Goal: Task Accomplishment & Management: Manage account settings

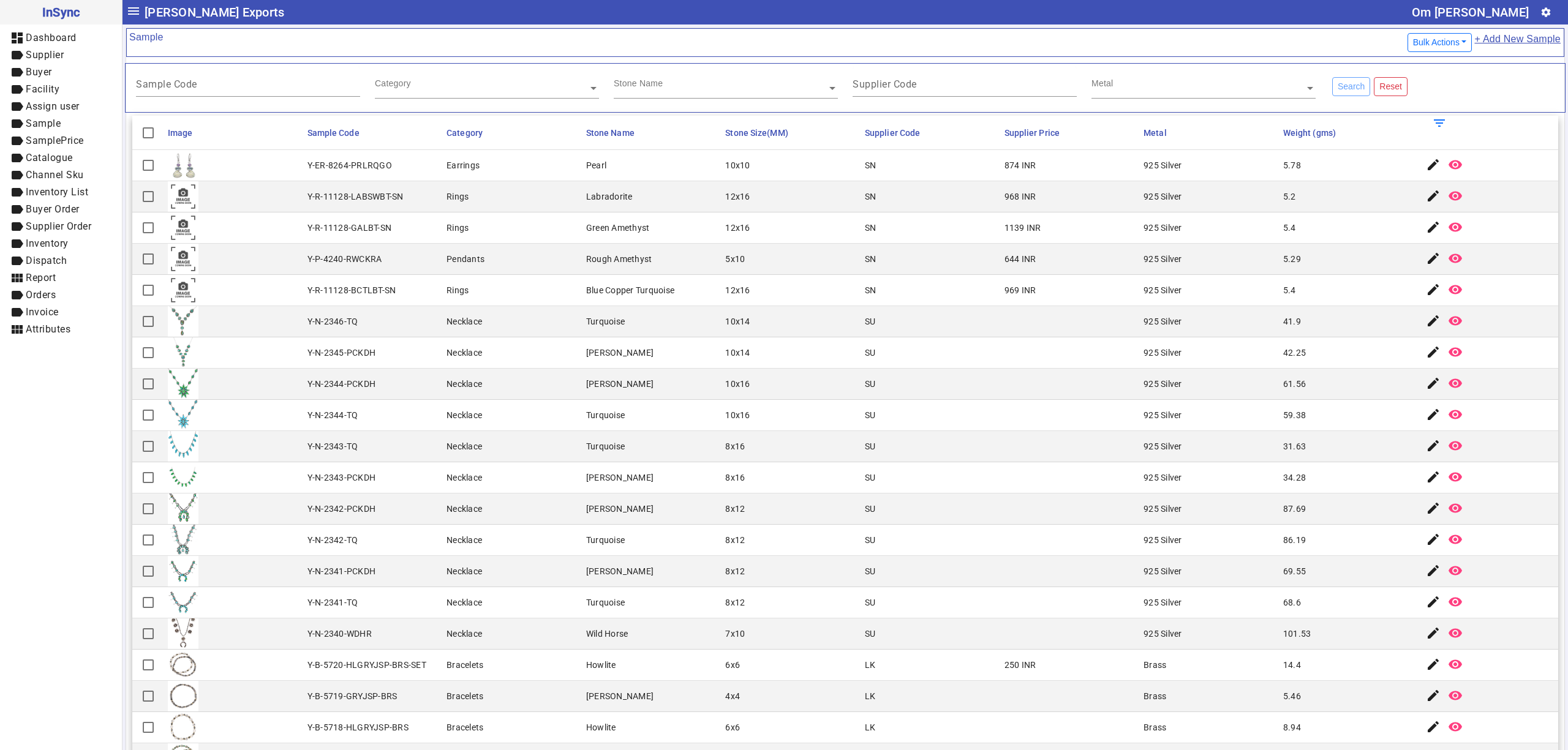
click at [907, 540] on mat-cell "SU" at bounding box center [931, 540] width 140 height 31
click at [1280, 209] on mat-cell "5.2" at bounding box center [1349, 197] width 140 height 31
click at [544, 477] on mat-cell "Necklace" at bounding box center [513, 478] width 140 height 31
click at [902, 437] on mat-cell "SU" at bounding box center [931, 446] width 140 height 31
click at [633, 435] on mat-cell "Turquoise" at bounding box center [652, 446] width 140 height 31
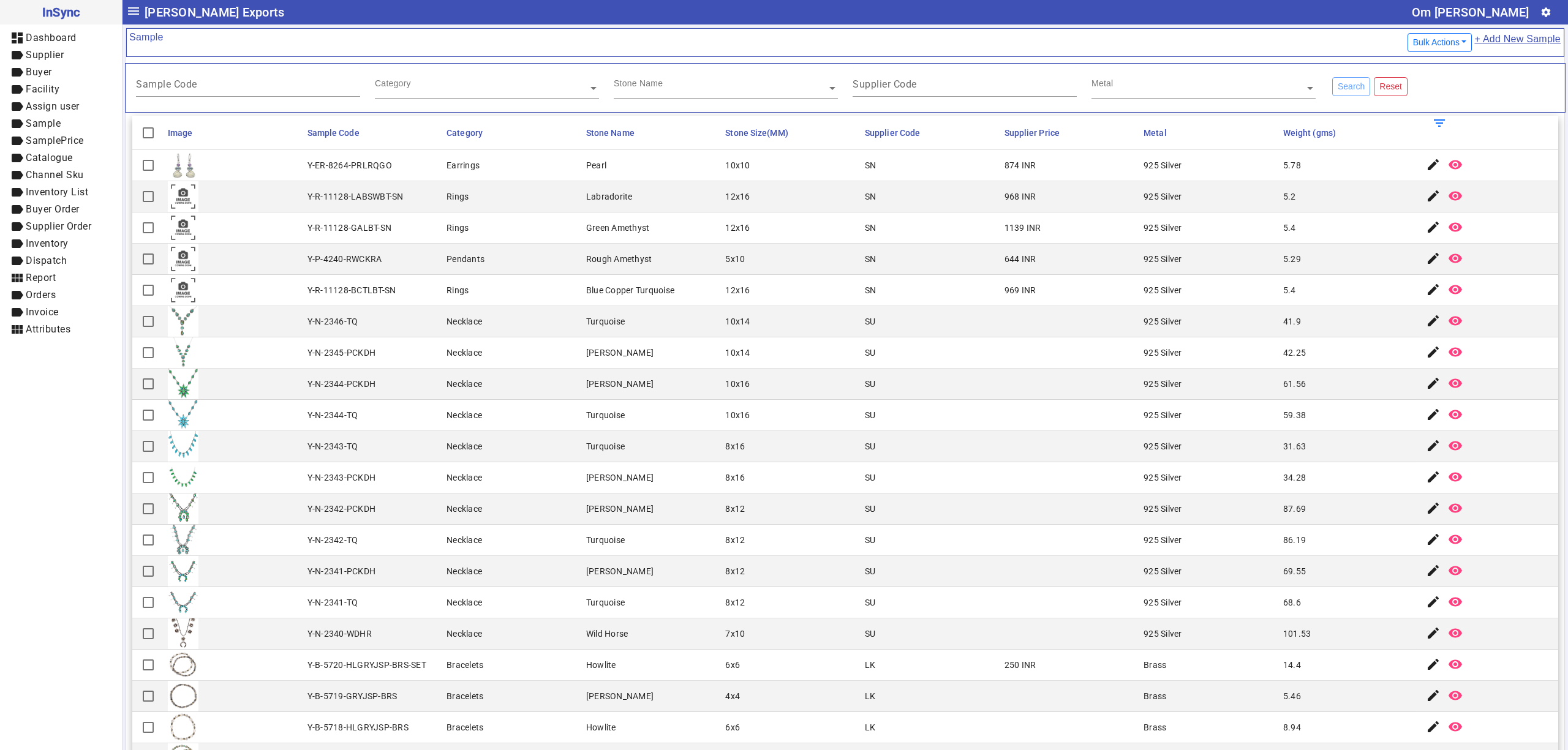
click at [1283, 355] on div "42.25" at bounding box center [1294, 352] width 22 height 12
click at [1172, 337] on mat-cell "925 Silver" at bounding box center [1210, 322] width 140 height 31
click at [606, 184] on mat-cell "Labradorite" at bounding box center [652, 197] width 140 height 31
click at [1144, 202] on div "925 Silver" at bounding box center [1163, 196] width 38 height 12
click at [664, 99] on div "Stone Name" at bounding box center [726, 83] width 224 height 32
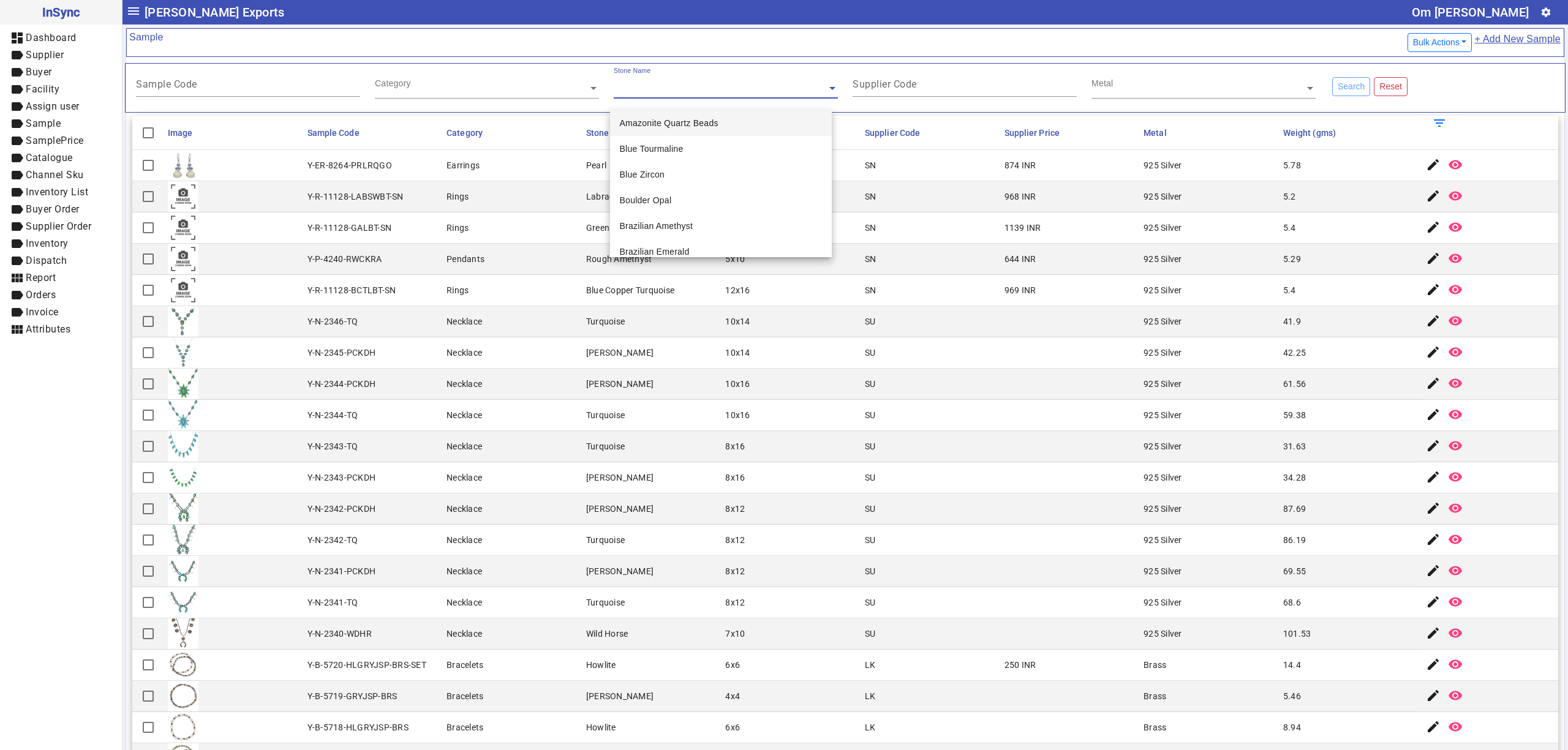
click at [660, 89] on input "text" at bounding box center [726, 88] width 224 height 12
type input "*"
click at [865, 500] on mat-cell "SU" at bounding box center [931, 509] width 140 height 31
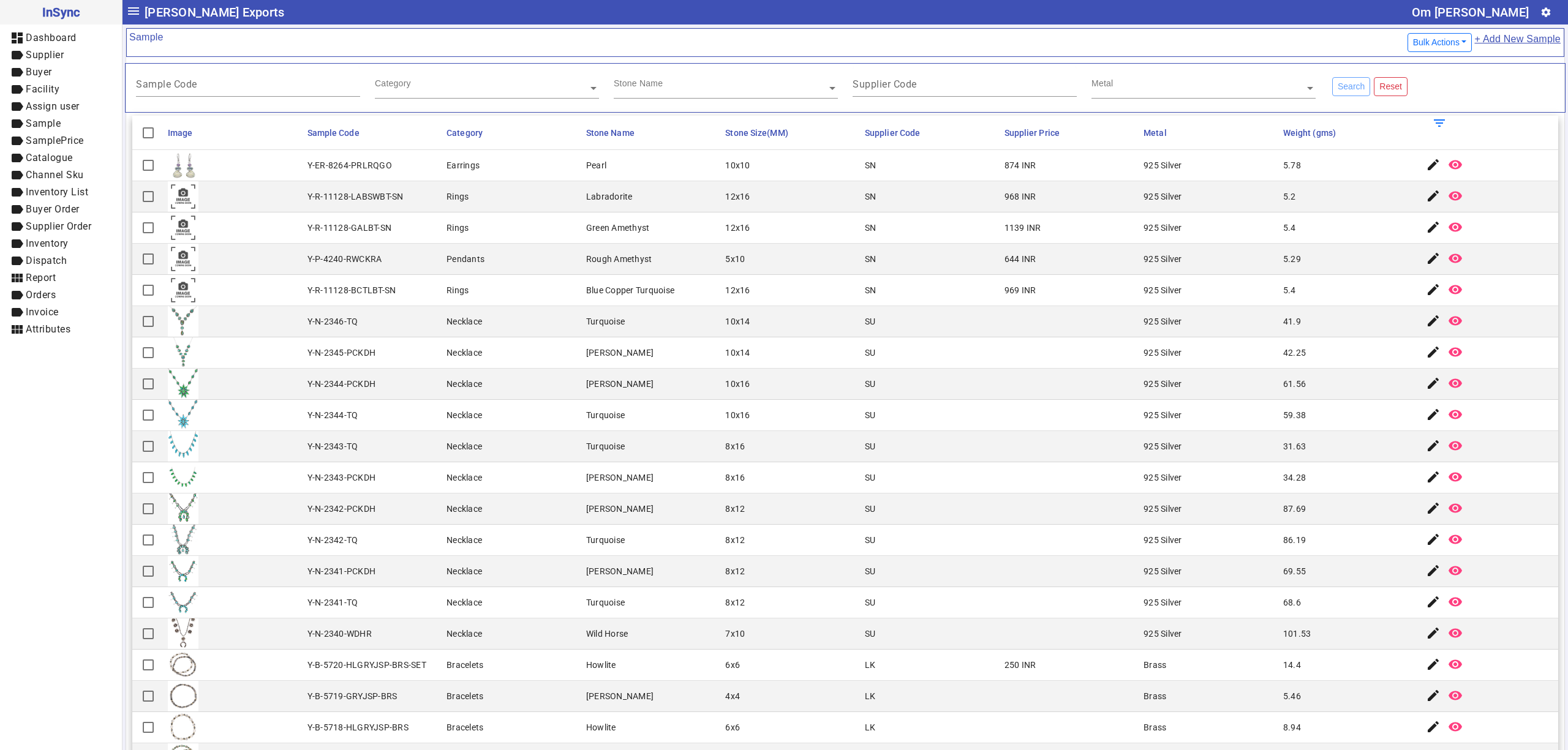
click at [611, 400] on mat-cell "[PERSON_NAME]" at bounding box center [652, 384] width 140 height 31
click at [882, 326] on mat-cell "SU" at bounding box center [931, 322] width 140 height 31
click at [453, 355] on div "Necklace" at bounding box center [464, 352] width 35 height 12
click at [591, 368] on mat-cell "[PERSON_NAME]" at bounding box center [652, 353] width 140 height 31
click at [725, 478] on div "8x16" at bounding box center [735, 477] width 20 height 12
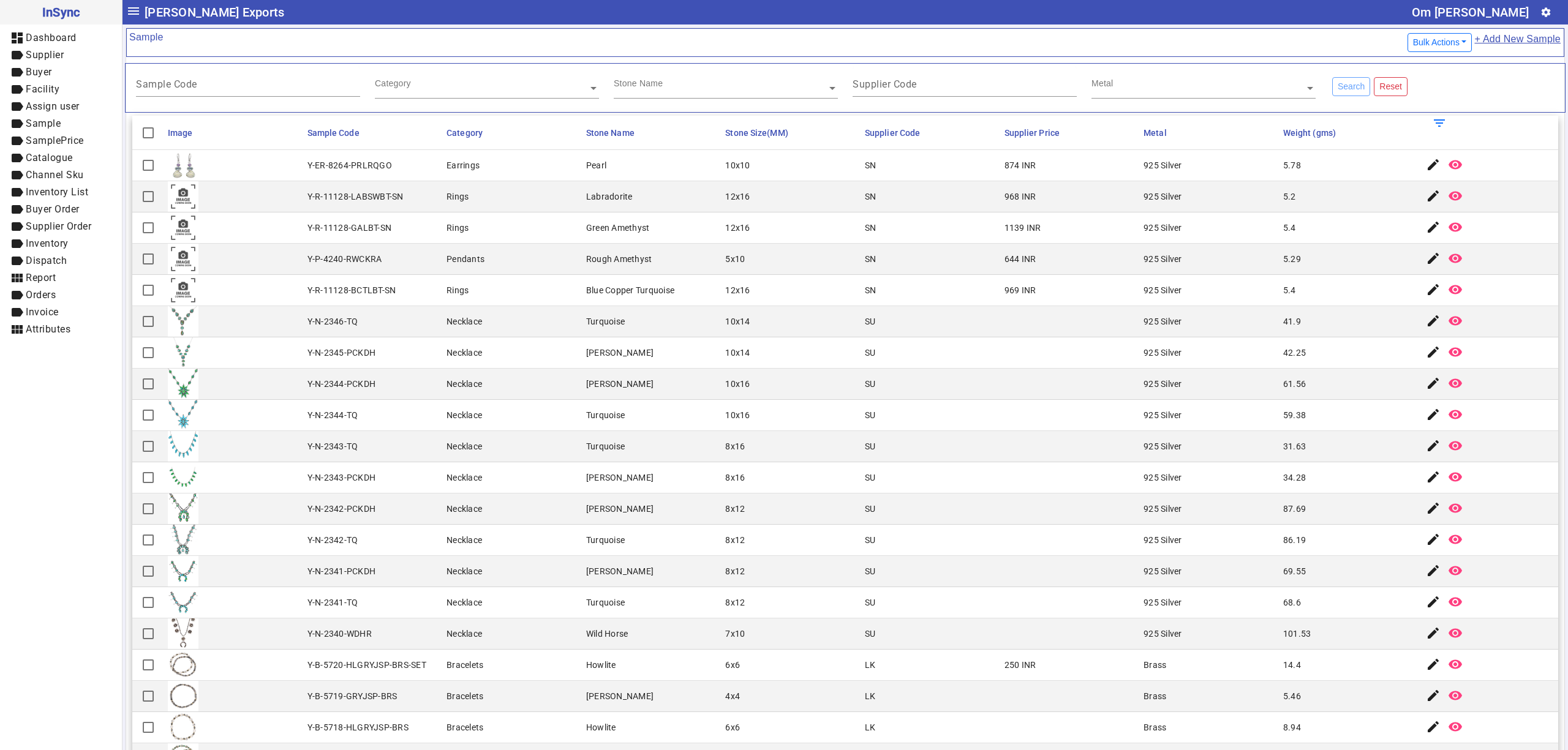
click at [443, 503] on mat-cell "Necklace" at bounding box center [513, 509] width 140 height 31
click at [563, 384] on mat-cell "Necklace" at bounding box center [513, 384] width 140 height 31
click at [1084, 513] on mat-cell at bounding box center [1071, 509] width 140 height 31
click at [1250, 262] on mat-cell "925 Silver" at bounding box center [1210, 259] width 140 height 31
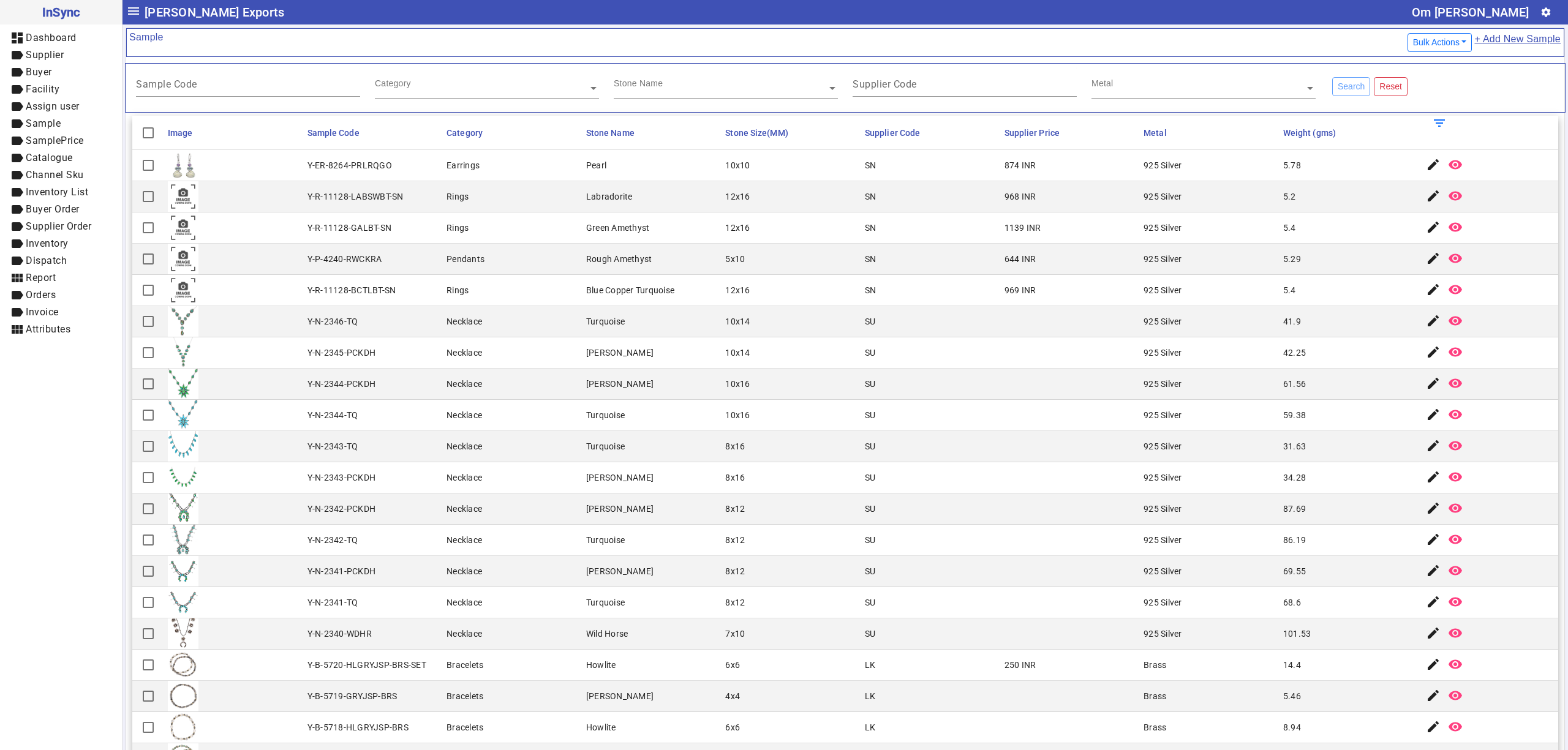
click at [736, 275] on mat-cell "5x10" at bounding box center [791, 259] width 140 height 31
click at [1167, 91] on input "text" at bounding box center [1203, 88] width 224 height 12
click at [1012, 91] on input "Supplier Code" at bounding box center [965, 86] width 224 height 10
click at [703, 89] on input "text" at bounding box center [726, 88] width 224 height 12
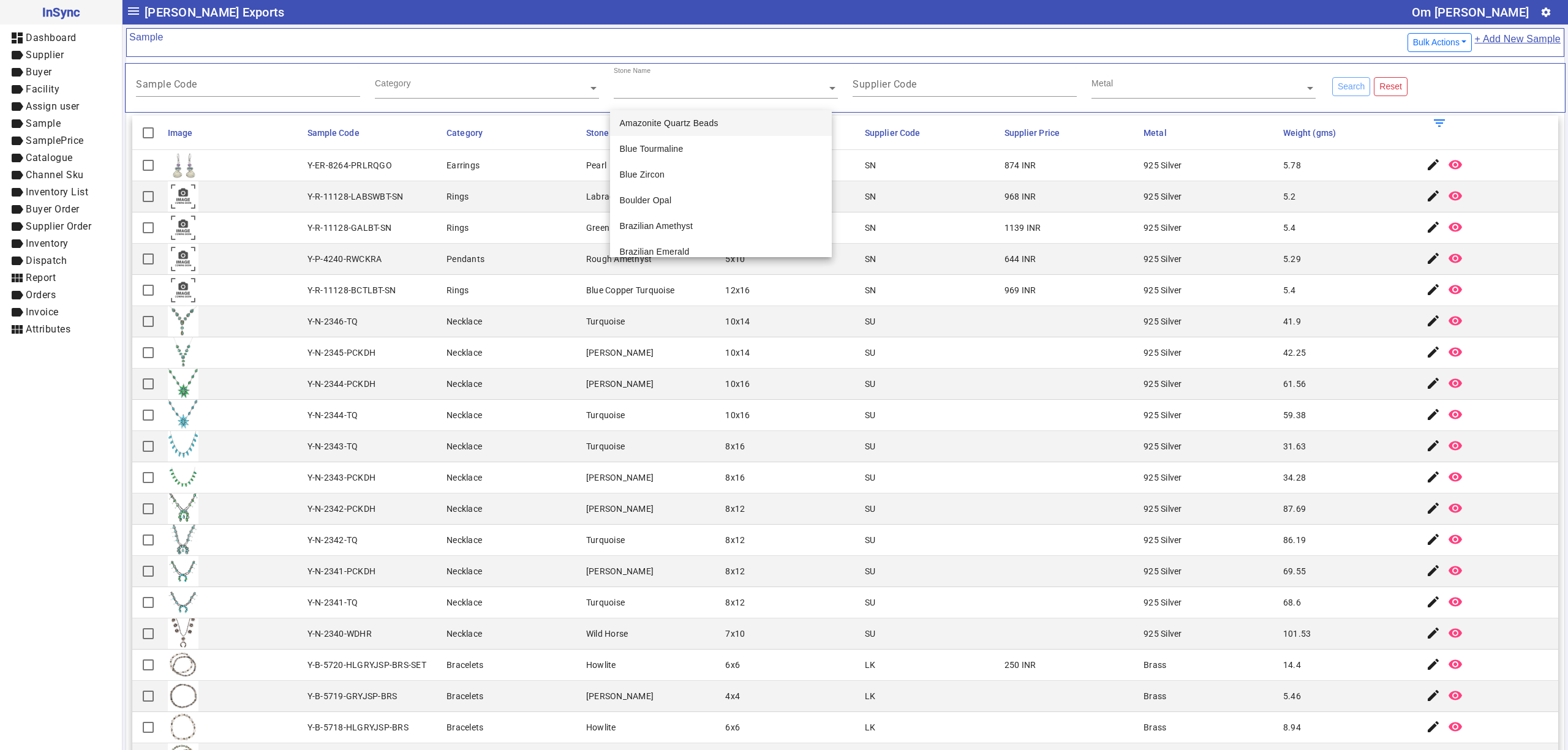
click at [479, 101] on ng-select "Category" at bounding box center [487, 88] width 224 height 42
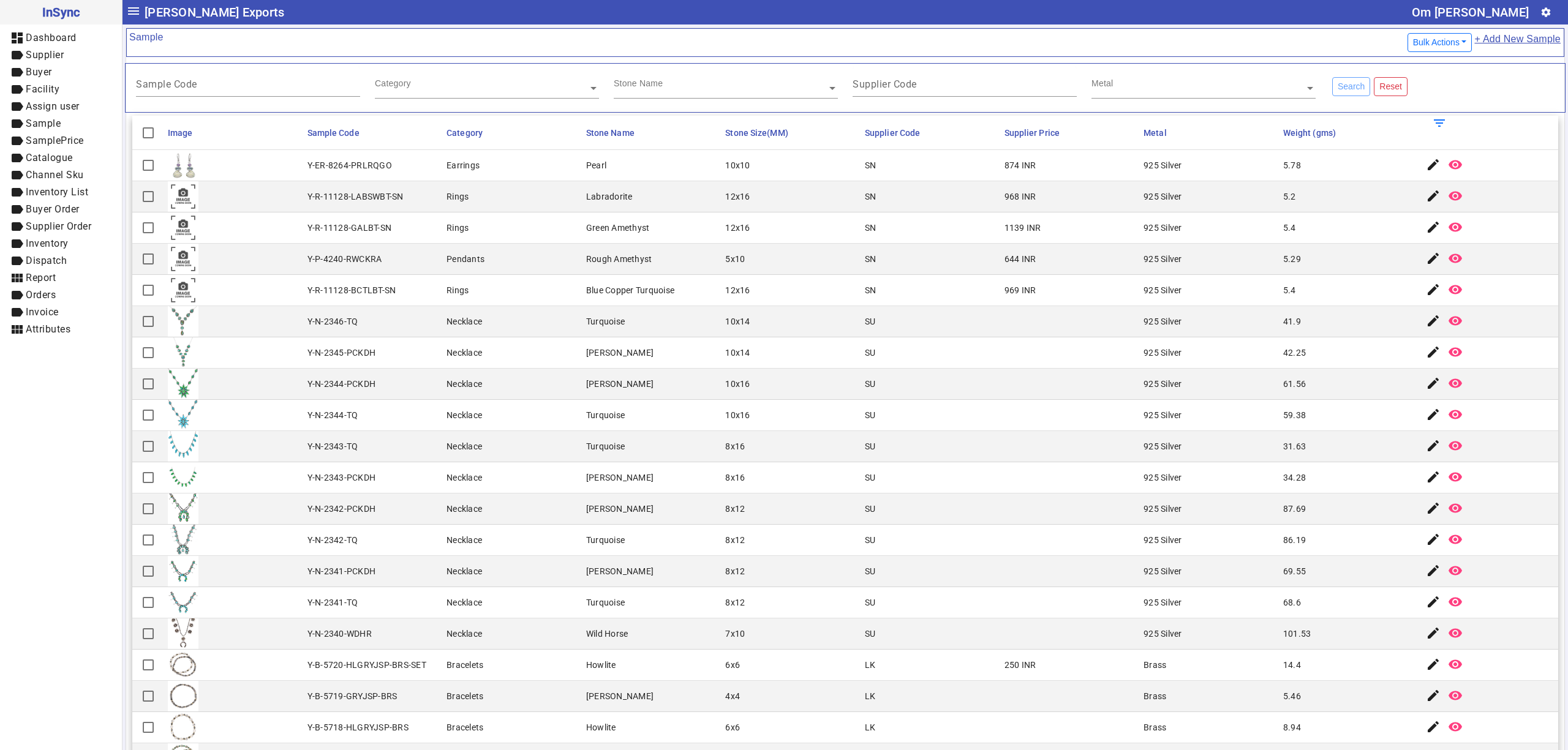
click at [465, 87] on input "text" at bounding box center [487, 88] width 224 height 12
click at [256, 76] on div "Sample Code" at bounding box center [248, 81] width 224 height 30
click at [326, 174] on mat-cell "Y-ER-8264-PRLRQGO" at bounding box center [374, 165] width 140 height 31
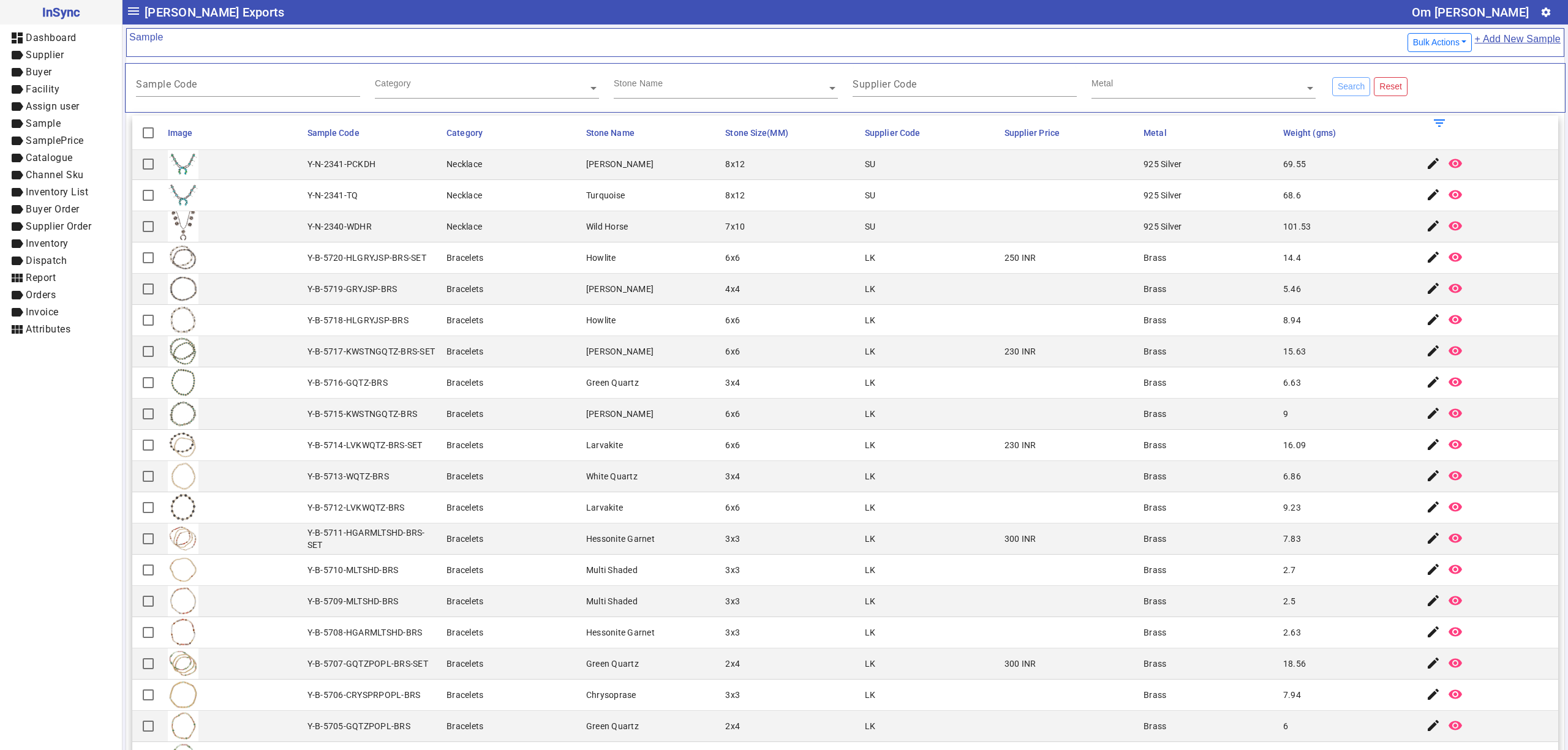
scroll to position [408, 0]
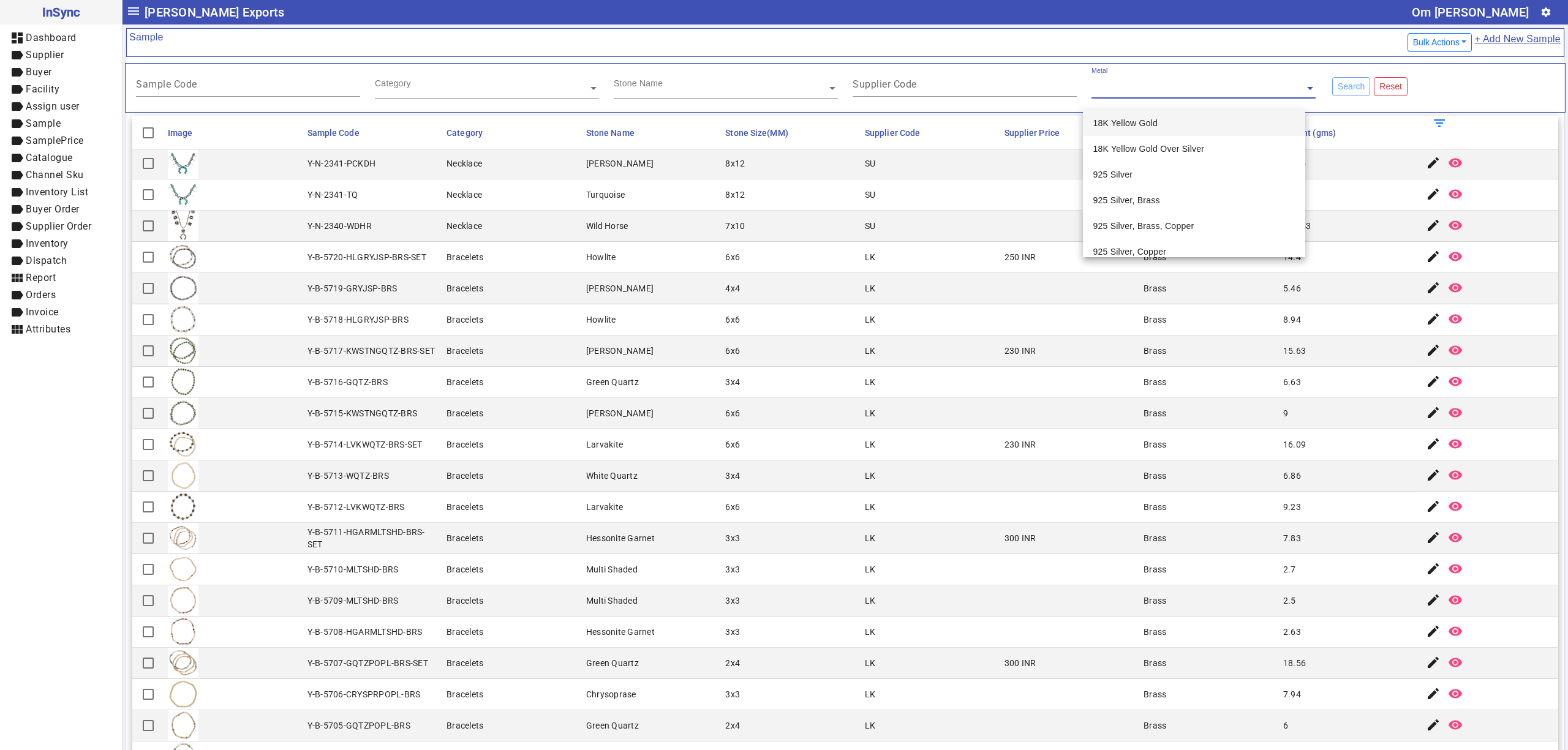
click at [1184, 89] on input "text" at bounding box center [1203, 88] width 224 height 12
click at [870, 165] on mat-cell "SU" at bounding box center [931, 163] width 140 height 31
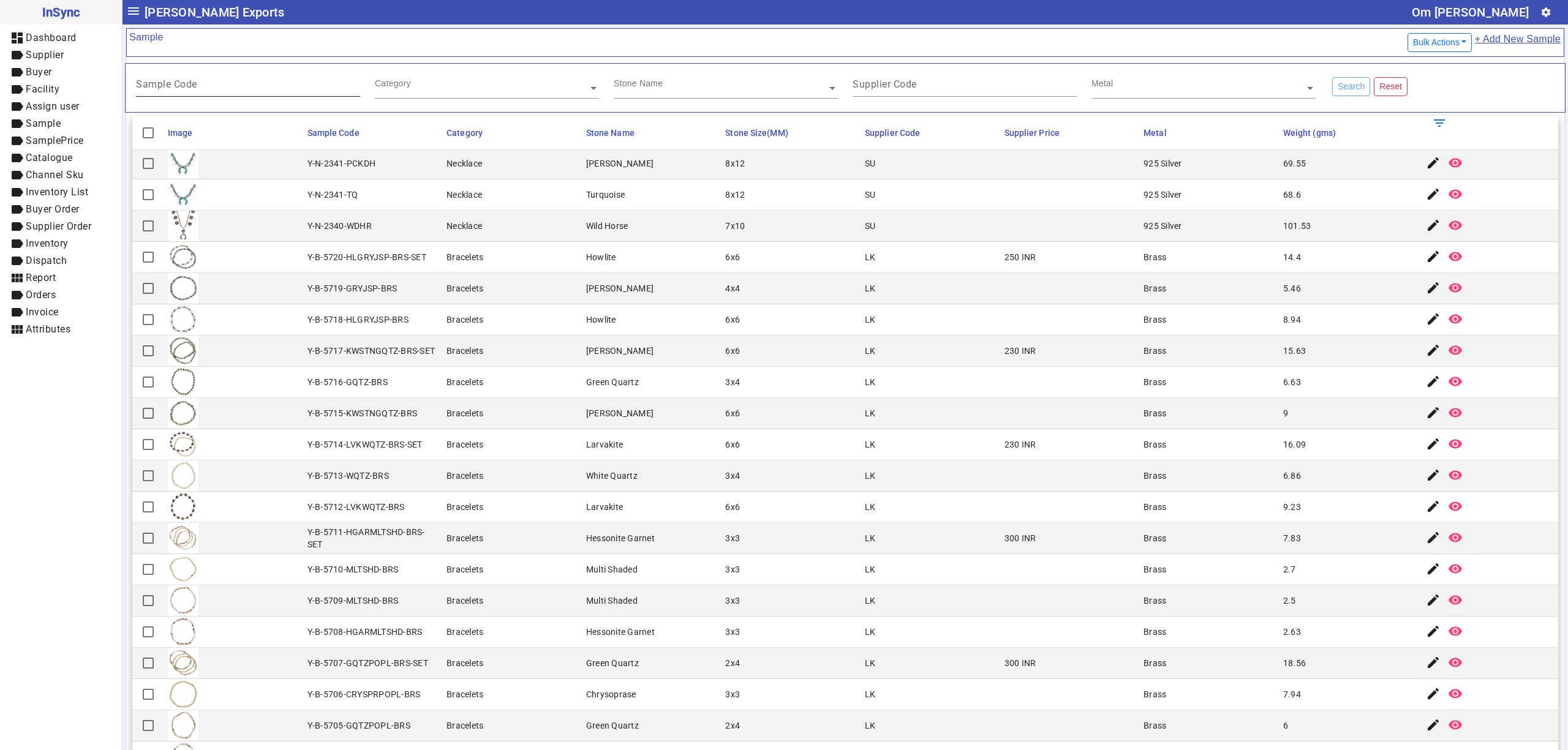
click at [197, 83] on mat-label "Sample Code" at bounding box center [167, 84] width 62 height 12
click at [197, 83] on input "Sample Code" at bounding box center [248, 86] width 224 height 10
click at [332, 204] on mat-cell "Y-N-2341-TQ" at bounding box center [374, 195] width 140 height 31
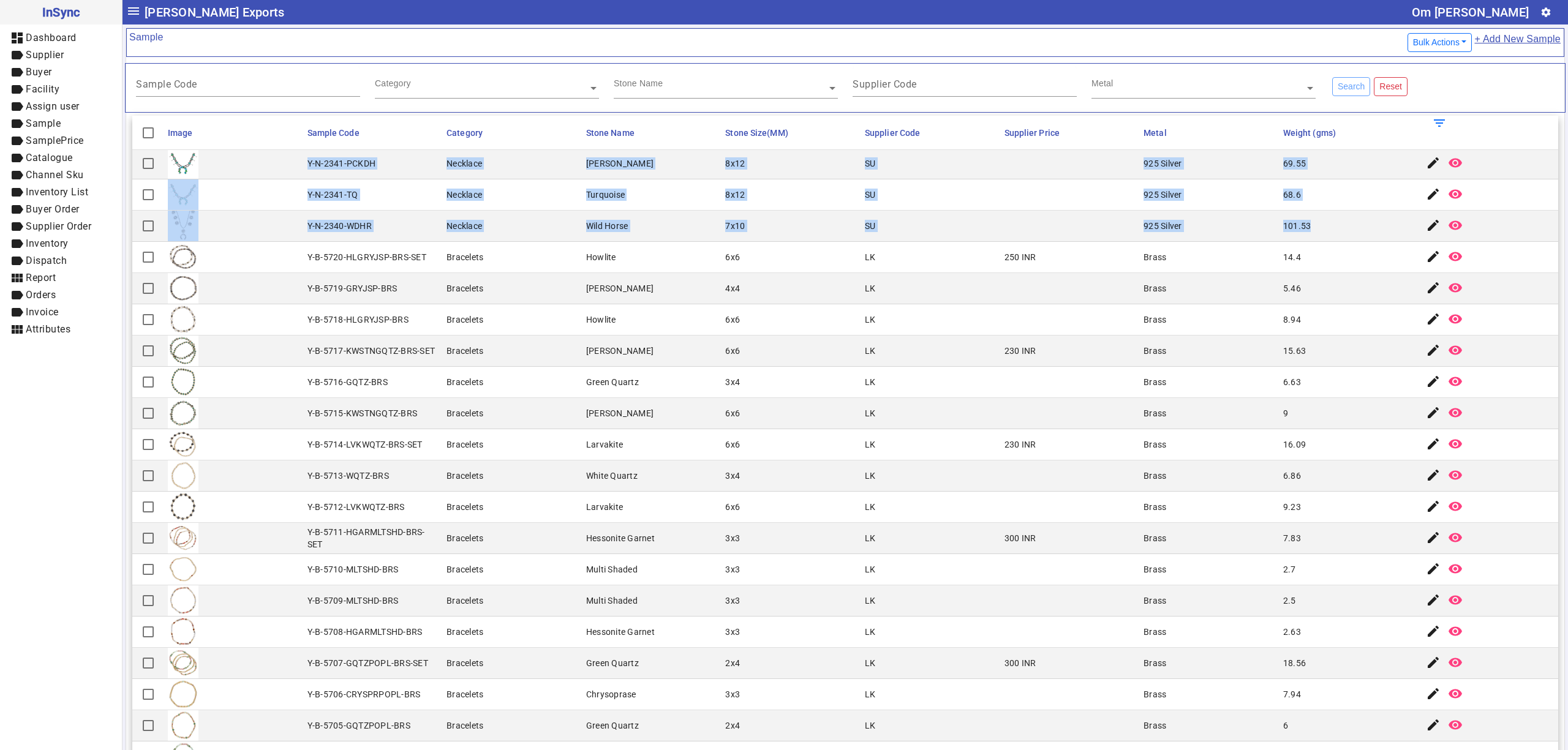
drag, startPoint x: 302, startPoint y: 165, endPoint x: 1306, endPoint y: 223, distance: 1005.7
click at [1306, 223] on mat-table "Image Sample Code Category Stone Name Stone Size(MM) Supplier Code Supplier Pri…" at bounding box center [845, 505] width 1426 height 1595
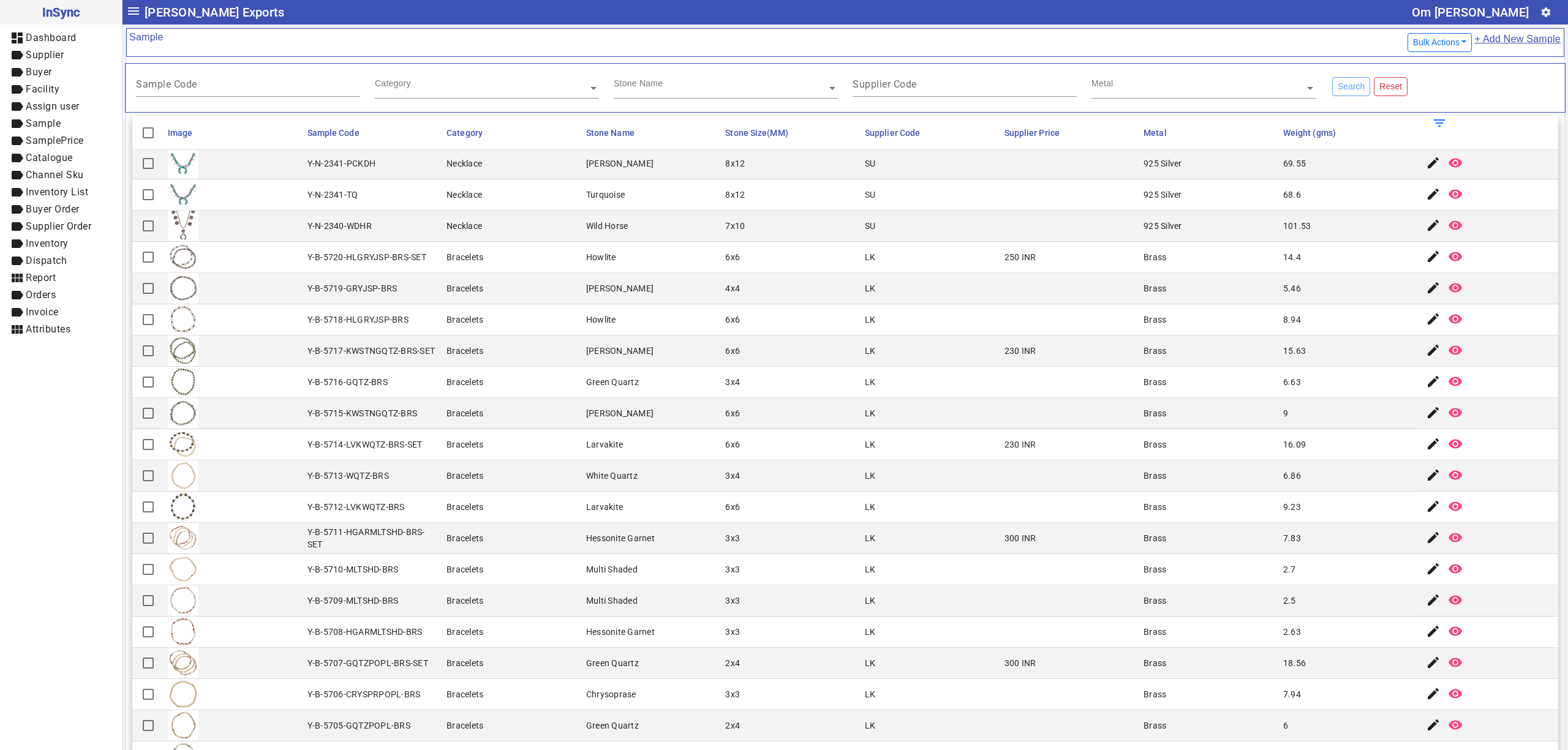
click at [953, 302] on mat-cell "LK" at bounding box center [931, 288] width 140 height 31
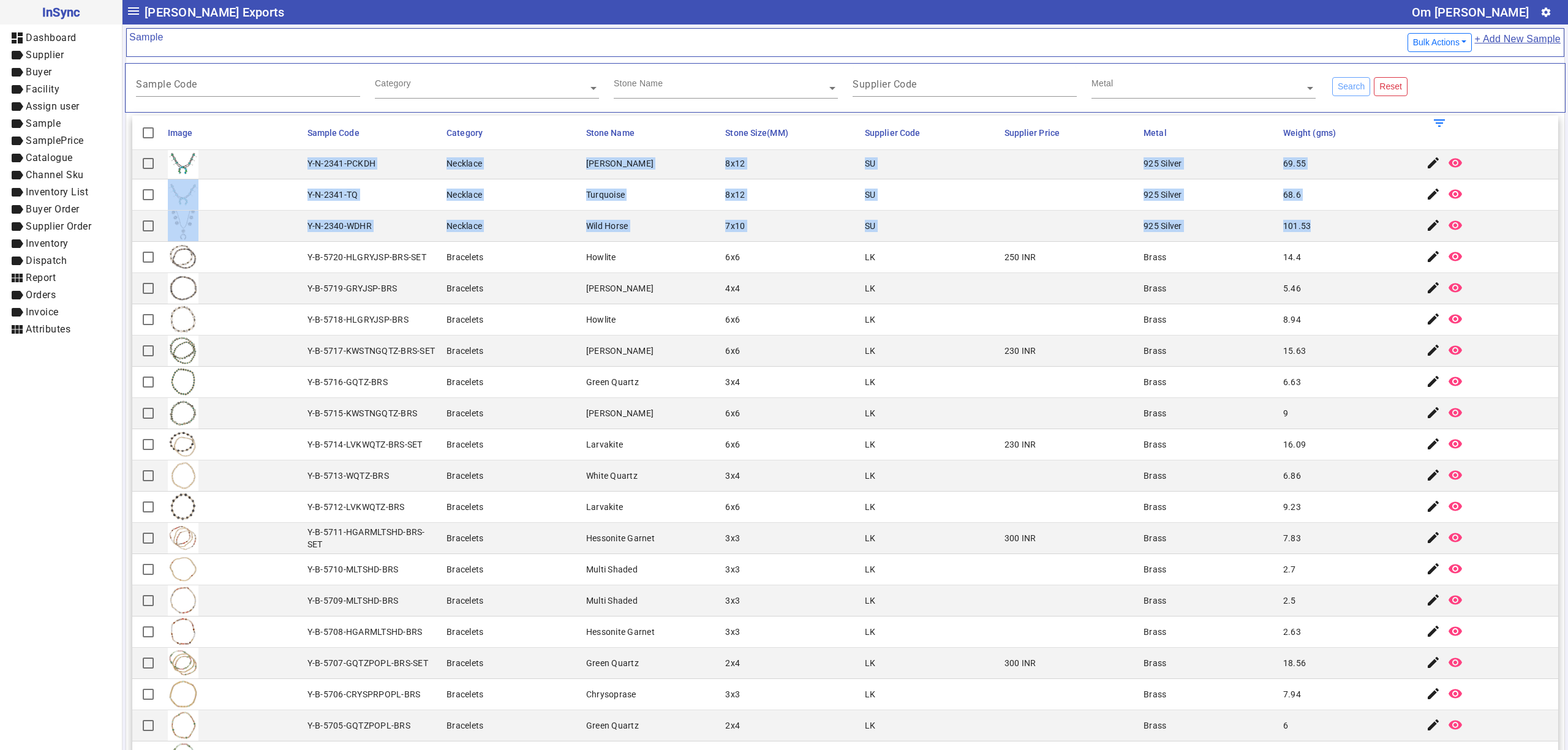
drag, startPoint x: 302, startPoint y: 168, endPoint x: 1295, endPoint y: 229, distance: 994.9
click at [1295, 229] on mat-table "Image Sample Code Category Stone Name Stone Size(MM) Supplier Code Supplier Pri…" at bounding box center [845, 505] width 1426 height 1595
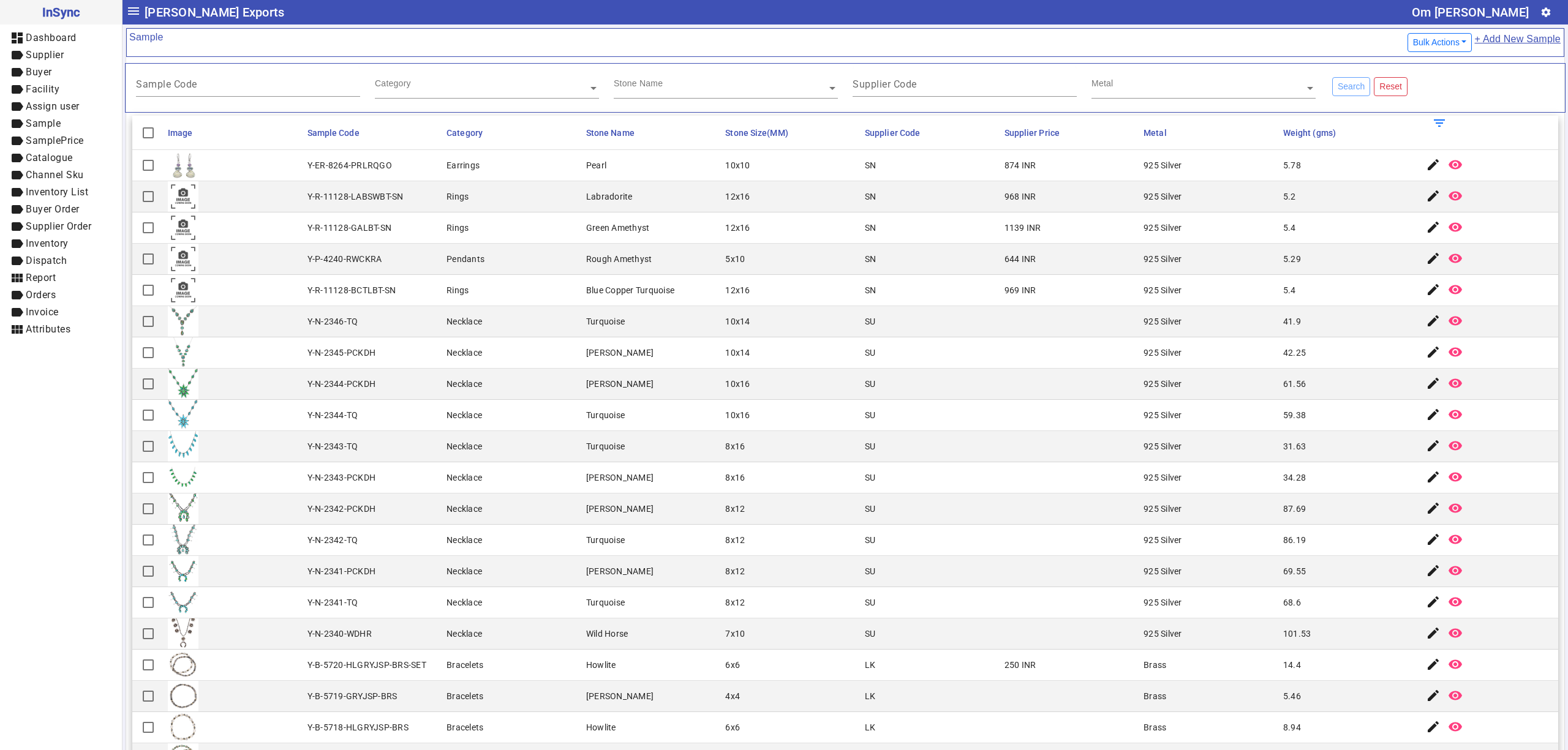
click at [637, 368] on mat-cell "[PERSON_NAME]" at bounding box center [652, 353] width 140 height 31
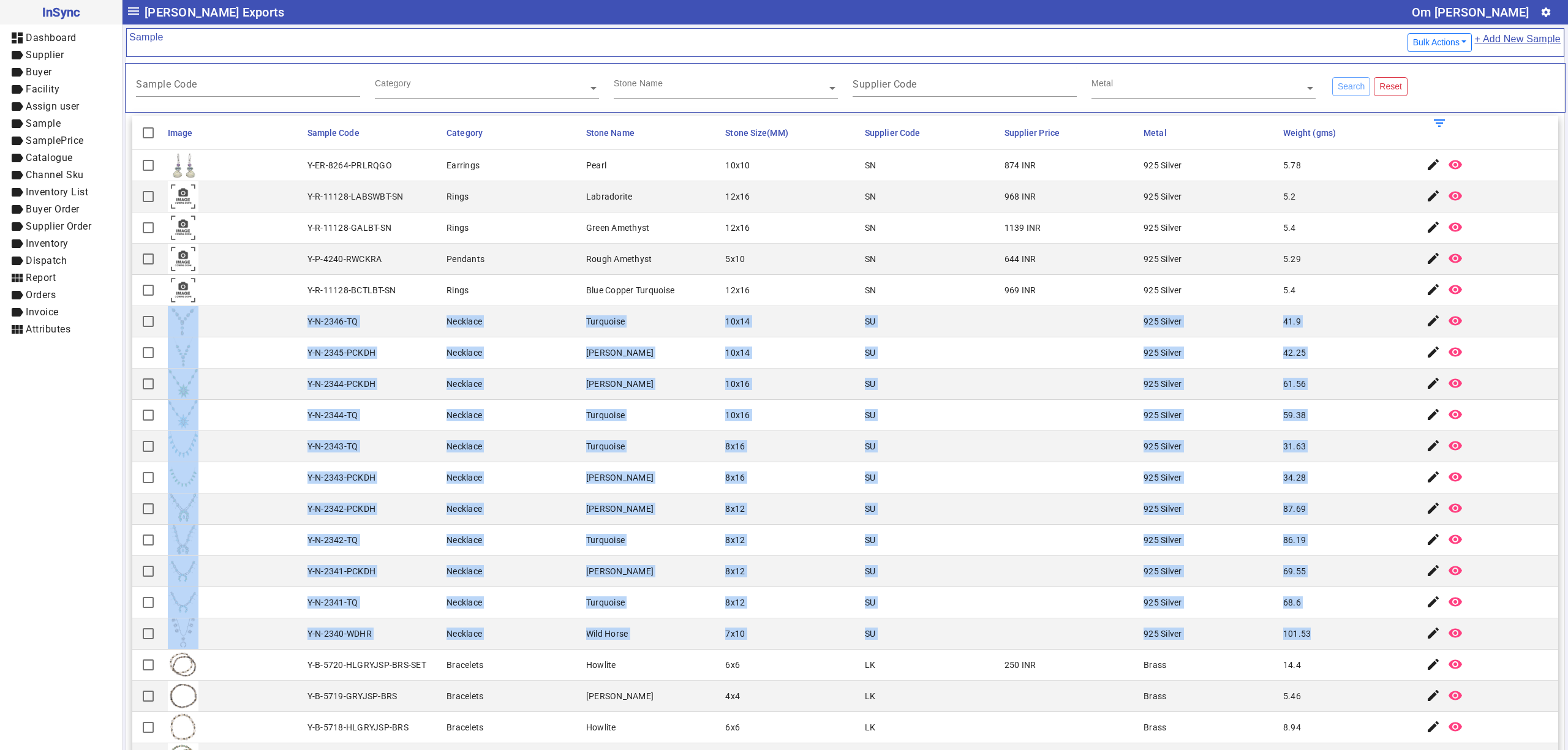
drag, startPoint x: 290, startPoint y: 320, endPoint x: 1349, endPoint y: 639, distance: 1106.0
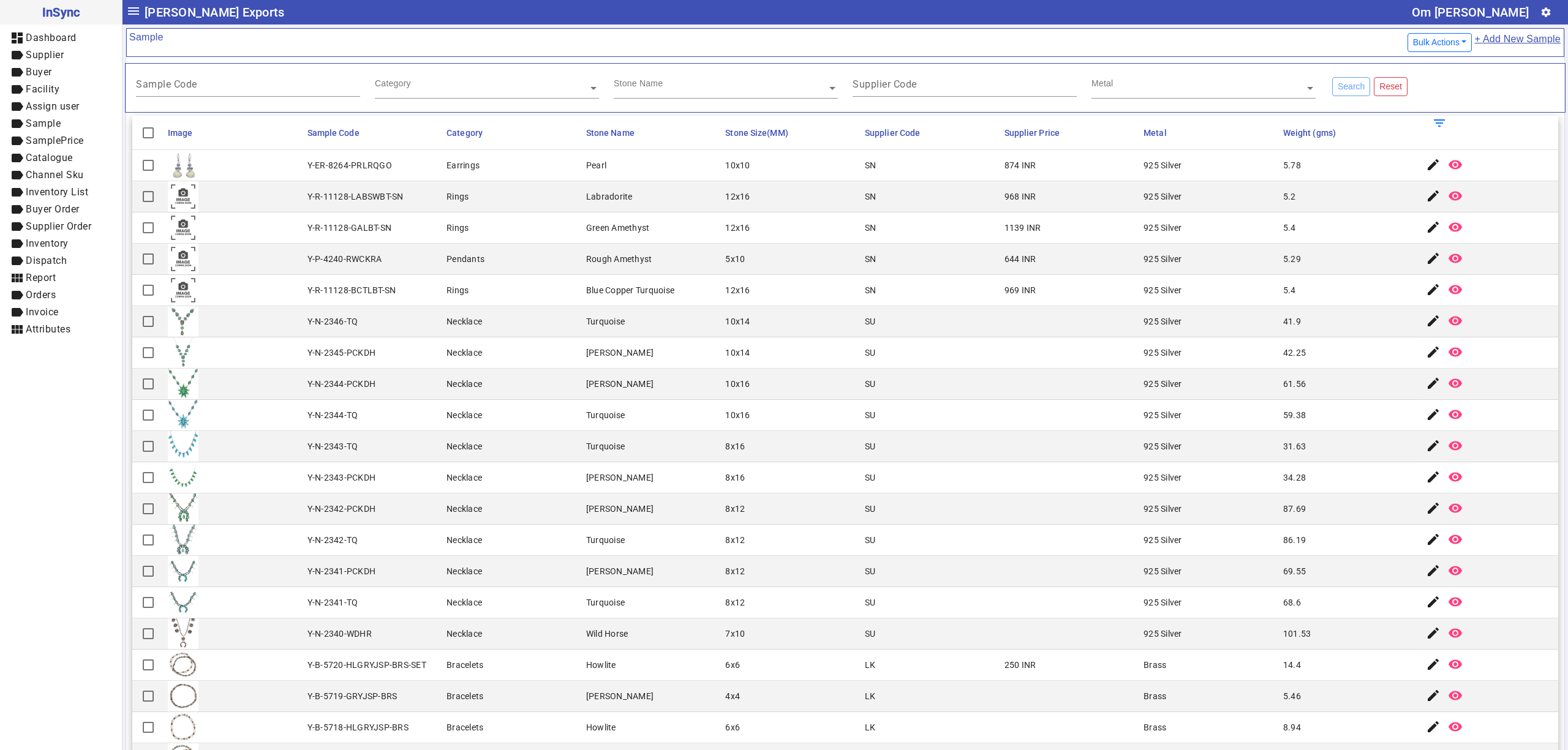
click at [813, 165] on mat-cell "10x10" at bounding box center [791, 165] width 140 height 31
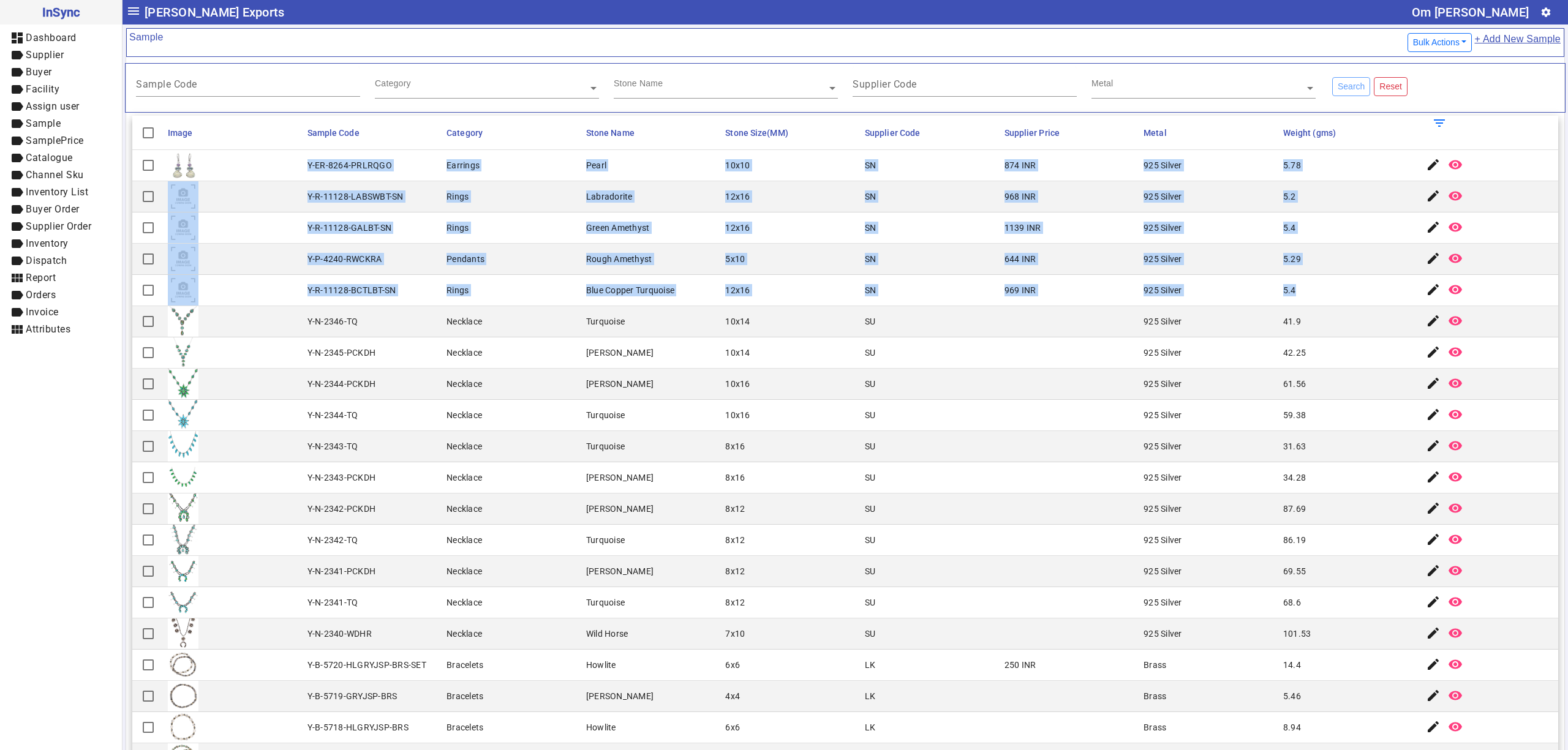
drag, startPoint x: 302, startPoint y: 165, endPoint x: 1275, endPoint y: 289, distance: 980.9
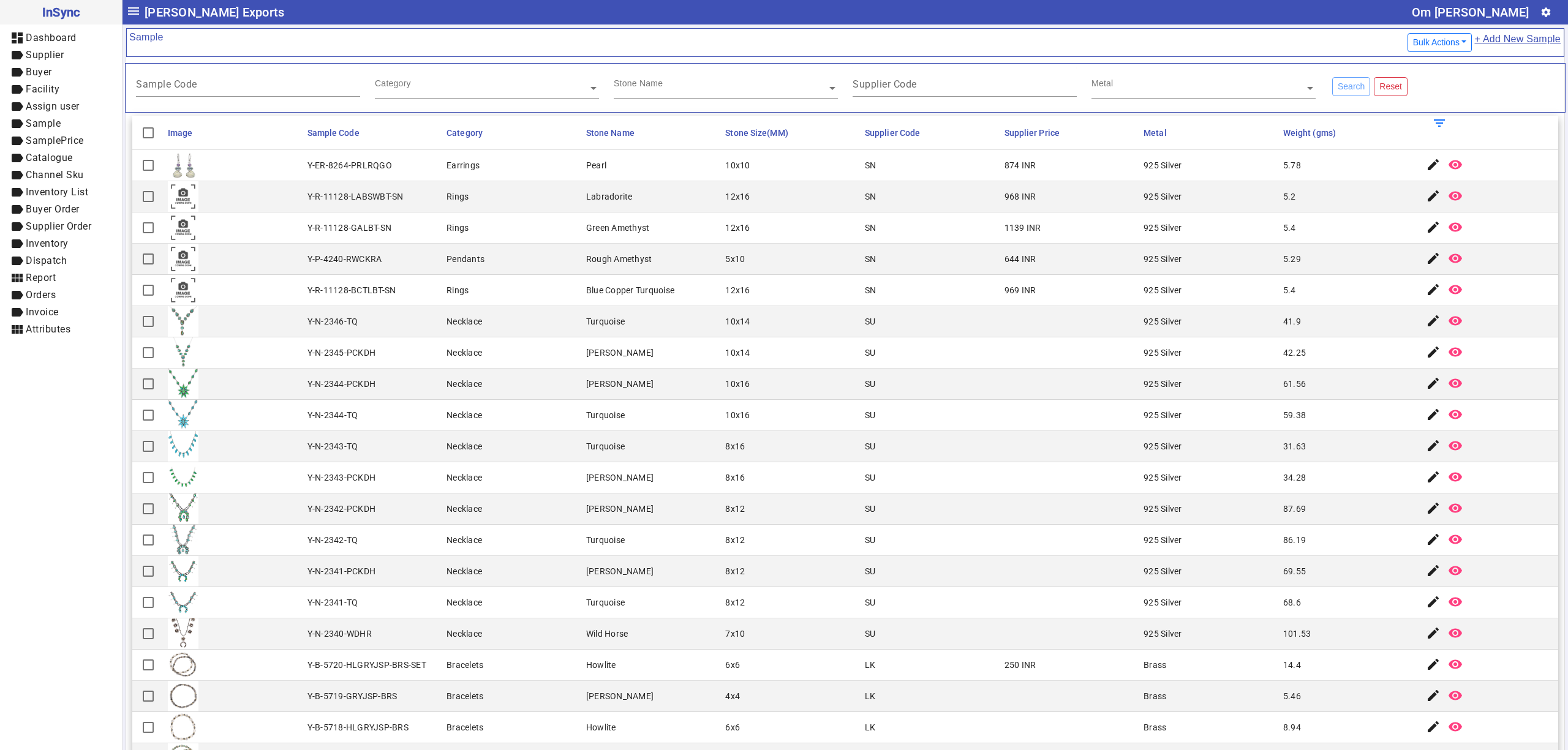
click at [706, 339] on mat-cell "[PERSON_NAME]" at bounding box center [652, 353] width 140 height 31
click at [819, 444] on mat-cell "8x16" at bounding box center [791, 446] width 140 height 31
drag, startPoint x: 714, startPoint y: 130, endPoint x: 784, endPoint y: 138, distance: 70.5
click at [784, 138] on mat-header-cell "Stone Size(MM)" at bounding box center [791, 133] width 140 height 35
click at [745, 206] on mat-cell "12x16" at bounding box center [791, 197] width 140 height 31
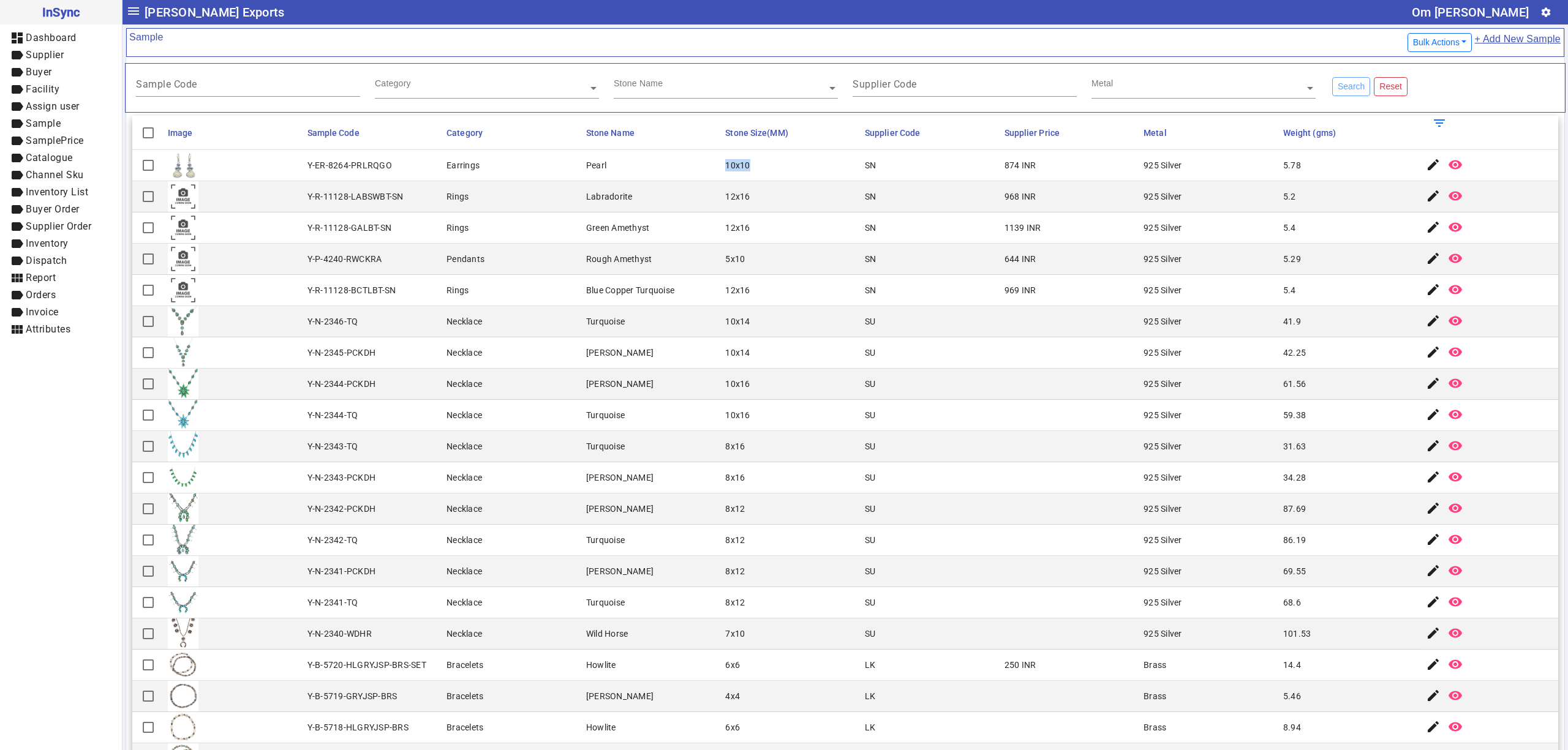
drag, startPoint x: 704, startPoint y: 172, endPoint x: 743, endPoint y: 168, distance: 39.2
click at [743, 168] on mat-row "Y-ER-8264-PRLRQGO Earrings Pearl 10x10 SN 874 INR 925 Silver 5.78 edit remove_[…" at bounding box center [845, 165] width 1426 height 31
click at [745, 214] on mat-cell "12x16" at bounding box center [791, 228] width 140 height 31
drag, startPoint x: 711, startPoint y: 199, endPoint x: 750, endPoint y: 197, distance: 39.1
click at [750, 197] on mat-row "Y-R-11128-LABSWBT-SN Rings Labradorite 12x16 SN 968 INR 925 Silver 5.2 edit rem…" at bounding box center [845, 197] width 1426 height 31
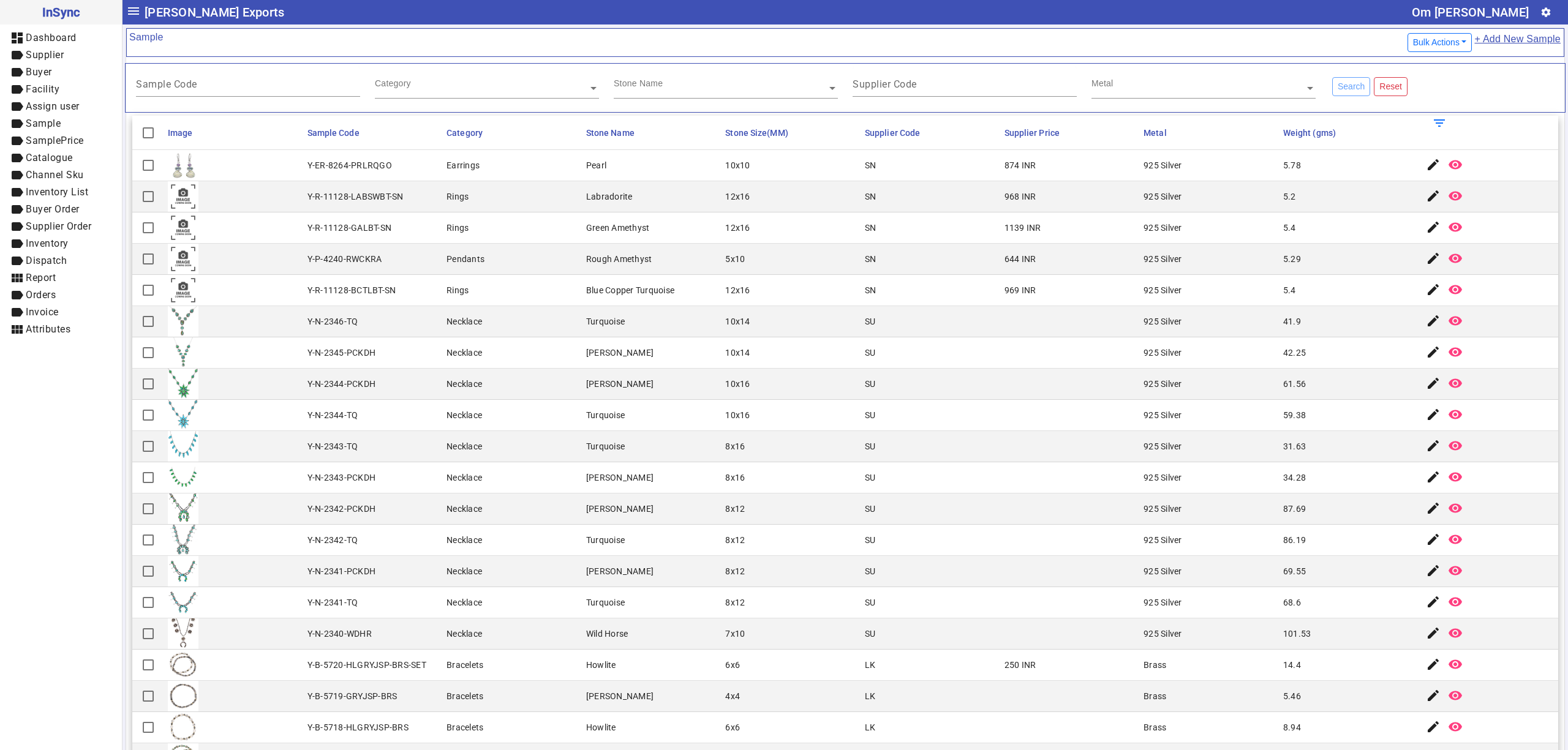
click at [742, 225] on mat-cell "12x16" at bounding box center [791, 228] width 140 height 31
drag, startPoint x: 714, startPoint y: 228, endPoint x: 743, endPoint y: 228, distance: 29.0
click at [743, 228] on mat-cell "12x16" at bounding box center [791, 228] width 140 height 31
click at [754, 258] on mat-cell "5x10" at bounding box center [791, 259] width 140 height 31
drag, startPoint x: 706, startPoint y: 260, endPoint x: 743, endPoint y: 263, distance: 37.1
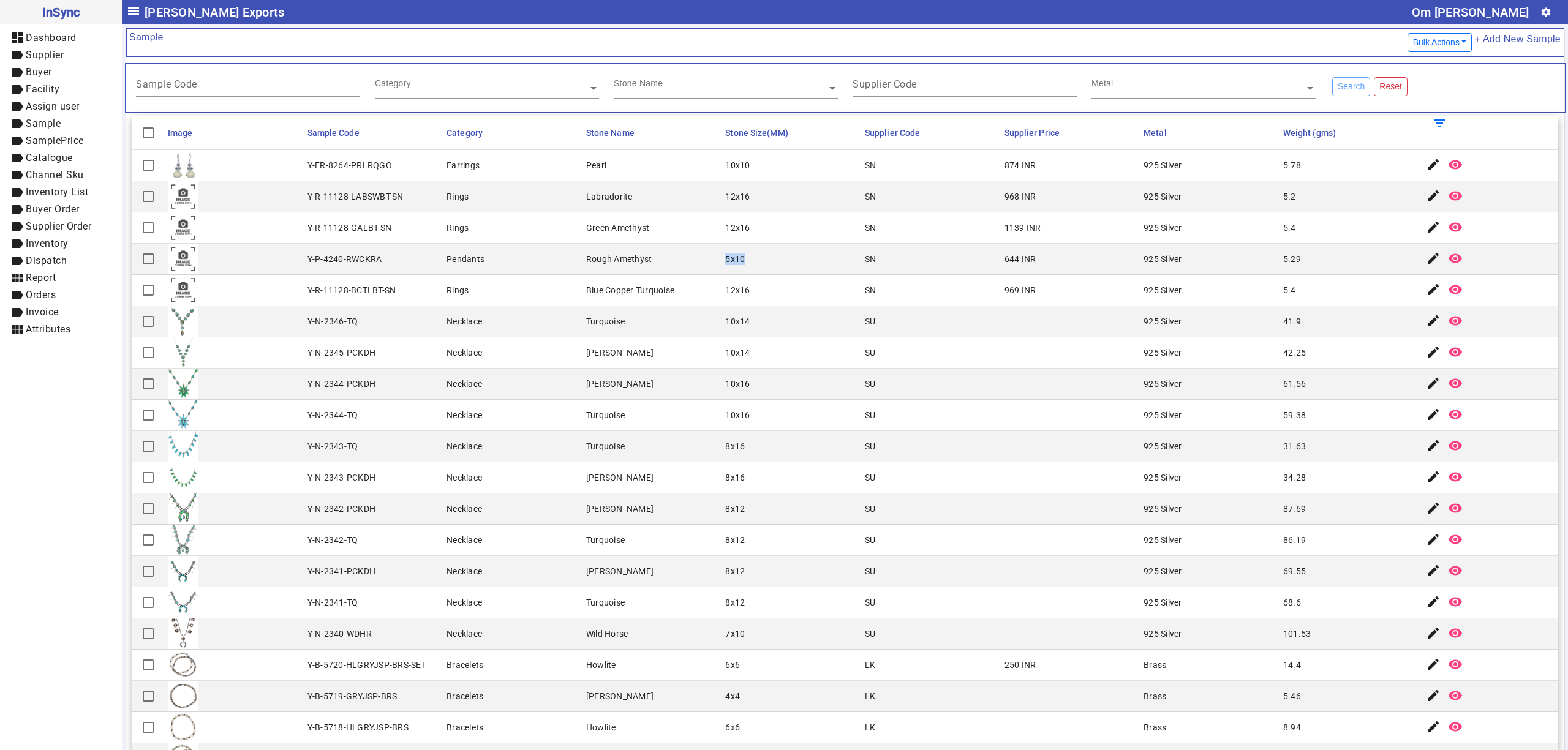
click at [743, 263] on mat-row "Y-P-4240-RWCKRA Pendants Rough Amethyst 5x10 SN 644 INR 925 Silver 5.29 edit re…" at bounding box center [845, 259] width 1426 height 31
drag, startPoint x: 711, startPoint y: 292, endPoint x: 745, endPoint y: 292, distance: 34.0
click at [745, 292] on mat-cell "12x16" at bounding box center [791, 290] width 140 height 31
drag, startPoint x: 713, startPoint y: 322, endPoint x: 757, endPoint y: 321, distance: 44.0
click at [757, 321] on mat-cell "10x14" at bounding box center [791, 322] width 140 height 31
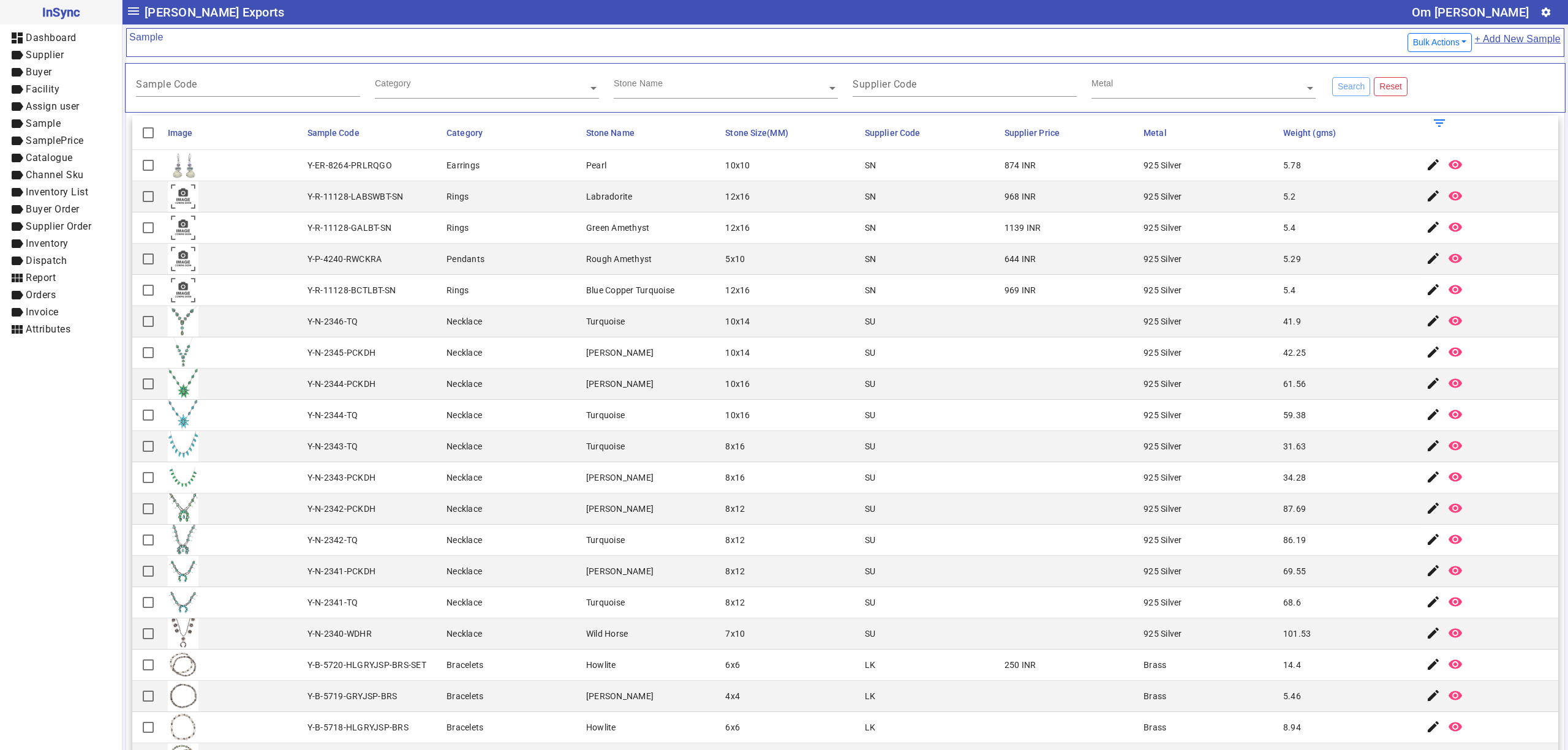
click at [745, 355] on mat-cell "10x14" at bounding box center [791, 353] width 140 height 31
click at [725, 356] on div "10x14" at bounding box center [738, 352] width 24 height 12
drag, startPoint x: 712, startPoint y: 356, endPoint x: 748, endPoint y: 355, distance: 36.0
click at [748, 355] on mat-cell "10x14" at bounding box center [791, 353] width 140 height 31
drag, startPoint x: 716, startPoint y: 386, endPoint x: 764, endPoint y: 386, distance: 48.0
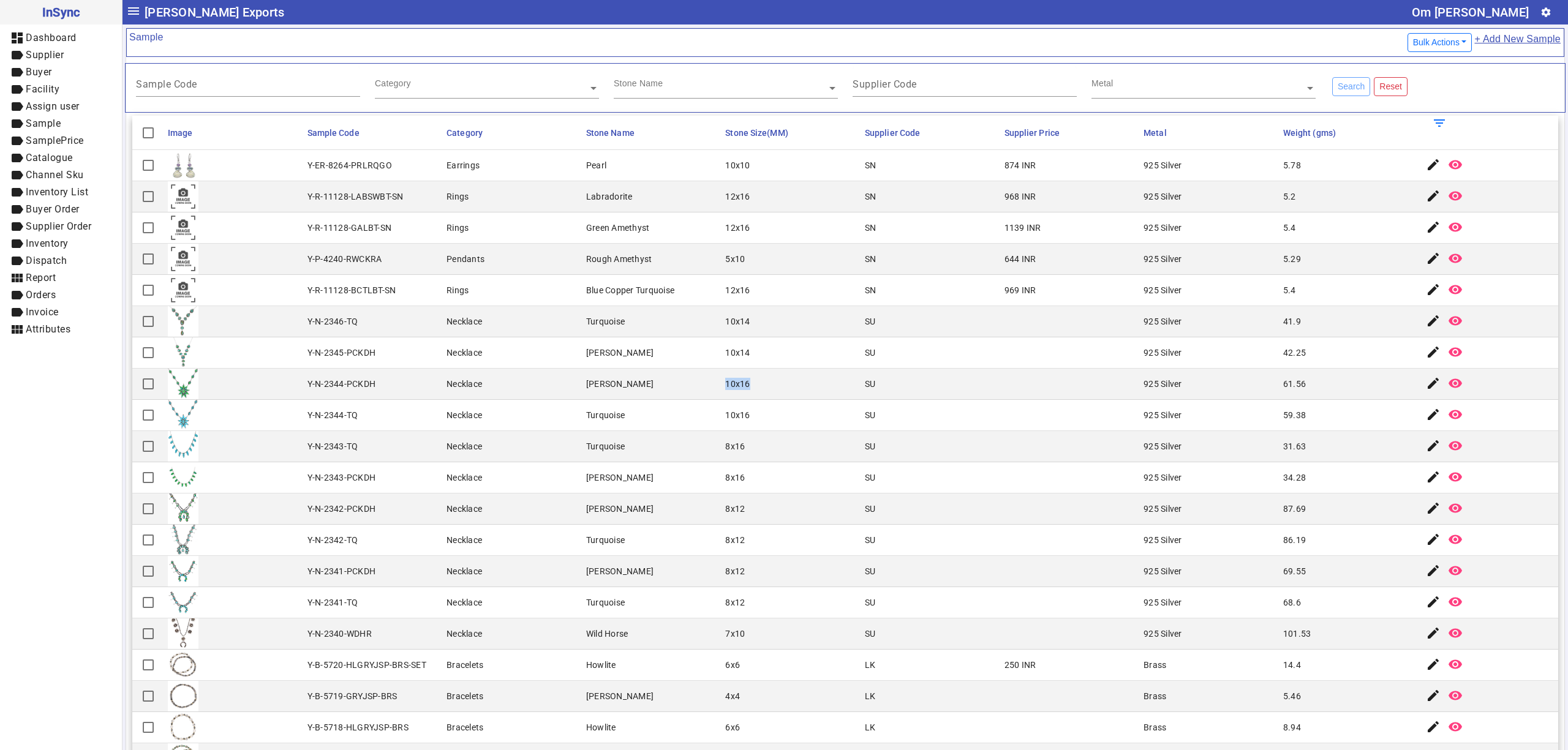
click at [764, 386] on mat-cell "10x16" at bounding box center [791, 384] width 140 height 31
click at [722, 434] on mat-cell "8x16" at bounding box center [791, 446] width 140 height 31
drag, startPoint x: 712, startPoint y: 444, endPoint x: 745, endPoint y: 439, distance: 33.4
click at [745, 439] on mat-cell "8x16" at bounding box center [791, 446] width 140 height 31
click at [726, 493] on mat-cell "8x16" at bounding box center [791, 478] width 140 height 31
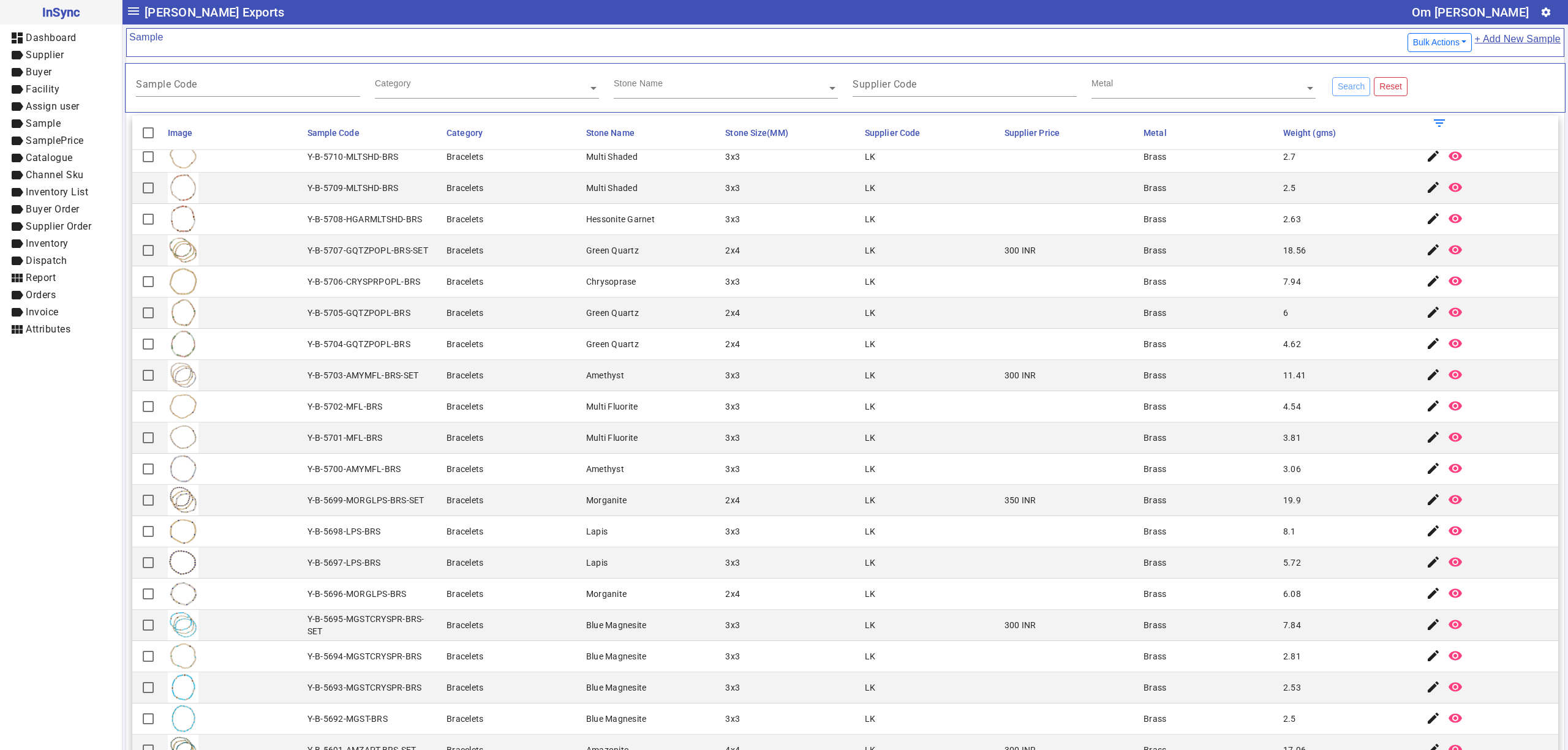
scroll to position [889, 0]
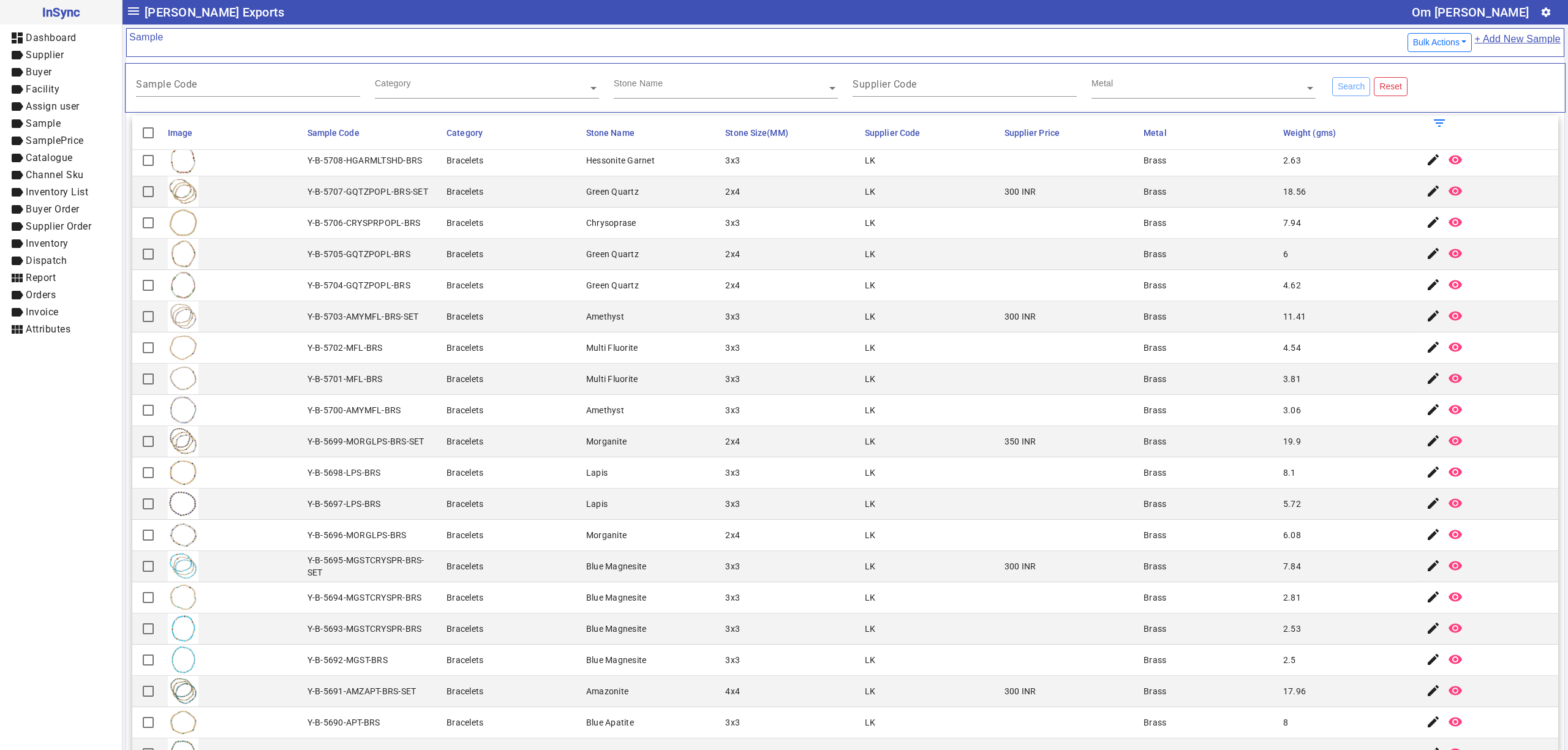
click at [650, 219] on mat-cell "Chrysoprase" at bounding box center [652, 223] width 140 height 31
click at [709, 291] on mat-cell "Green Quartz" at bounding box center [652, 286] width 140 height 31
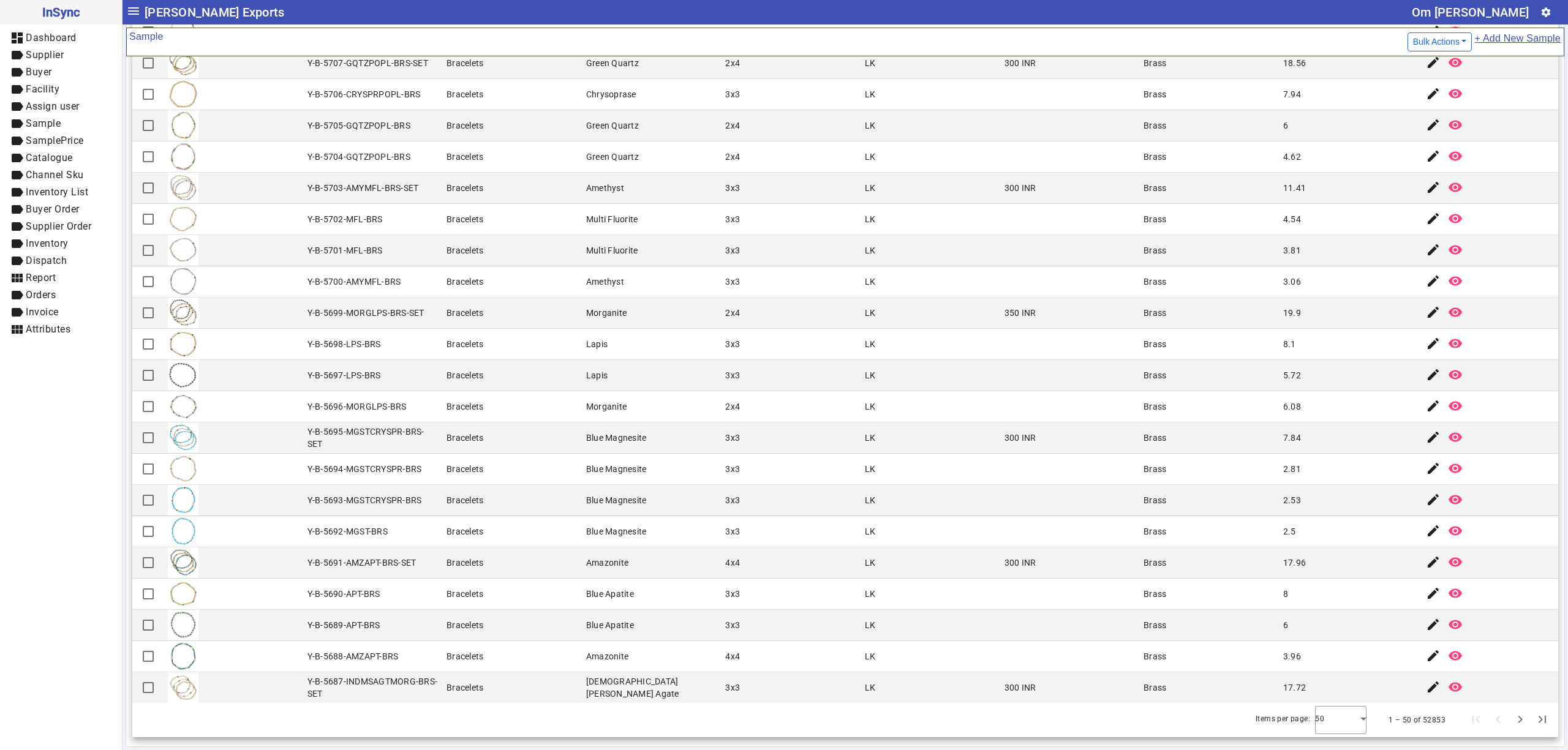
click at [613, 387] on mat-cell "Lapis" at bounding box center [652, 375] width 140 height 31
click at [1292, 306] on mat-cell "19.9" at bounding box center [1349, 313] width 140 height 31
click at [1150, 336] on mat-cell "Brass" at bounding box center [1210, 344] width 140 height 31
click at [1057, 312] on mat-cell "350 INR" at bounding box center [1071, 313] width 140 height 31
click at [1017, 373] on mat-cell at bounding box center [1071, 375] width 140 height 31
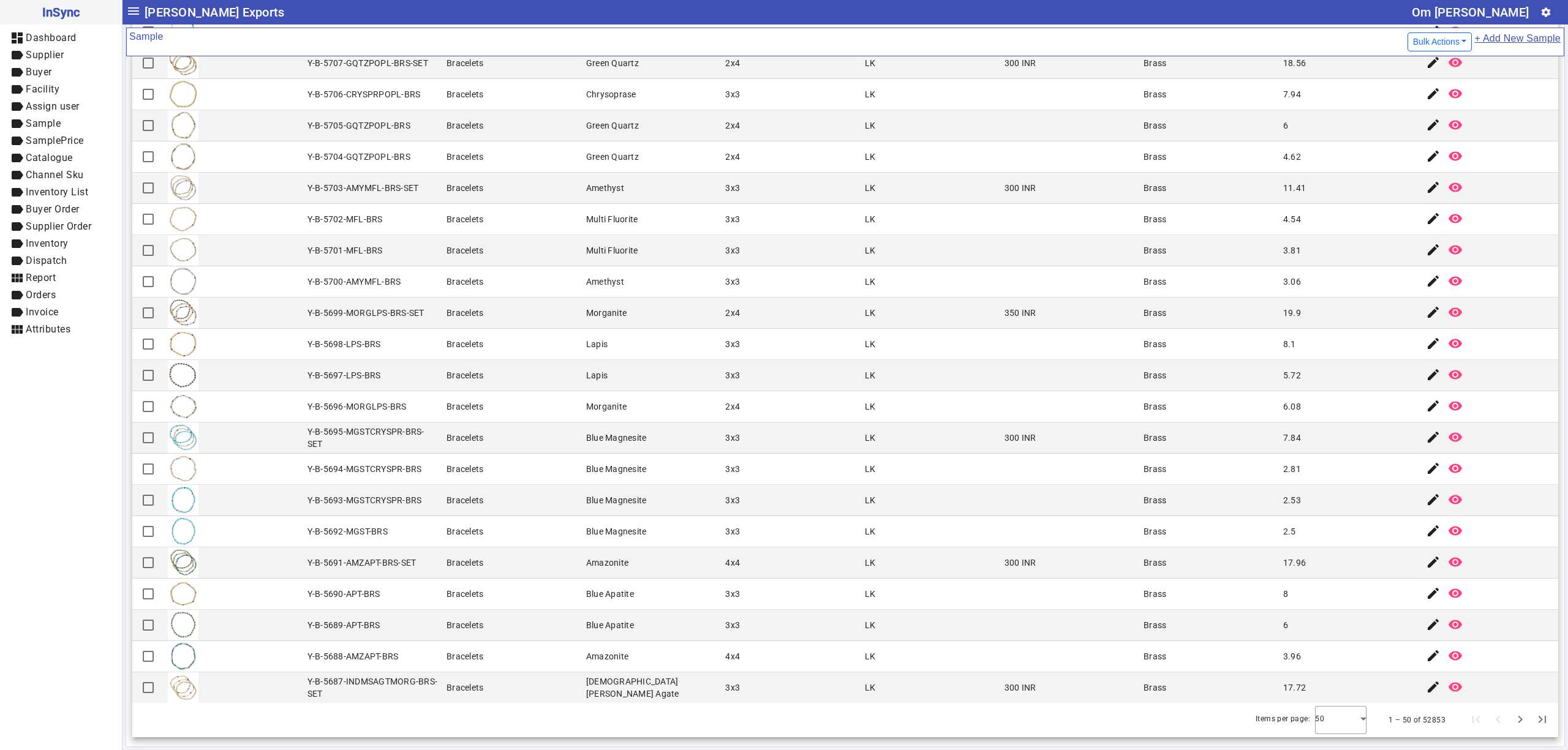
drag, startPoint x: 729, startPoint y: 204, endPoint x: 595, endPoint y: 206, distance: 134.0
click at [595, 206] on mat-cell "Multi Fluorite" at bounding box center [652, 219] width 140 height 31
click at [509, 338] on mat-cell "Bracelets" at bounding box center [513, 344] width 140 height 31
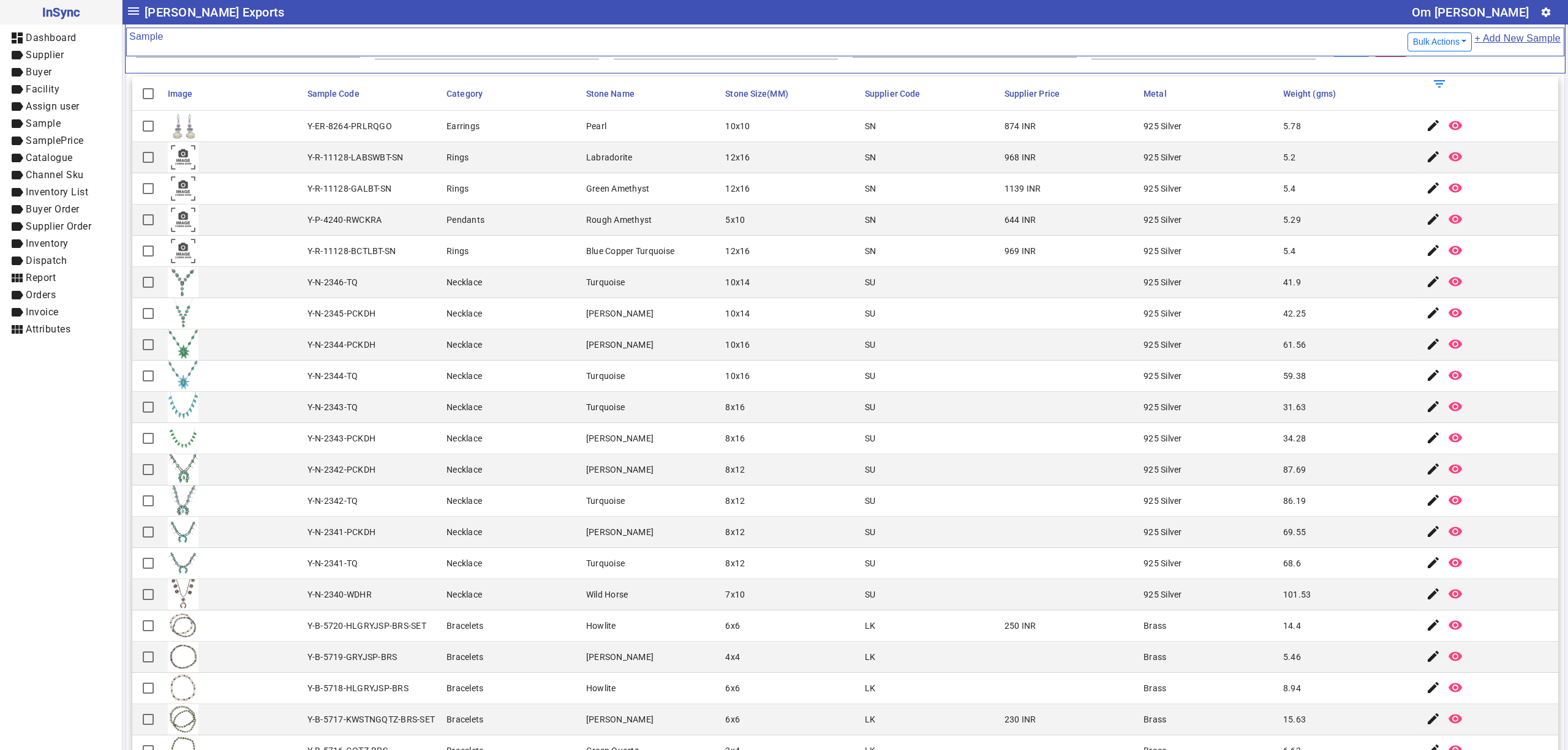
scroll to position [0, 0]
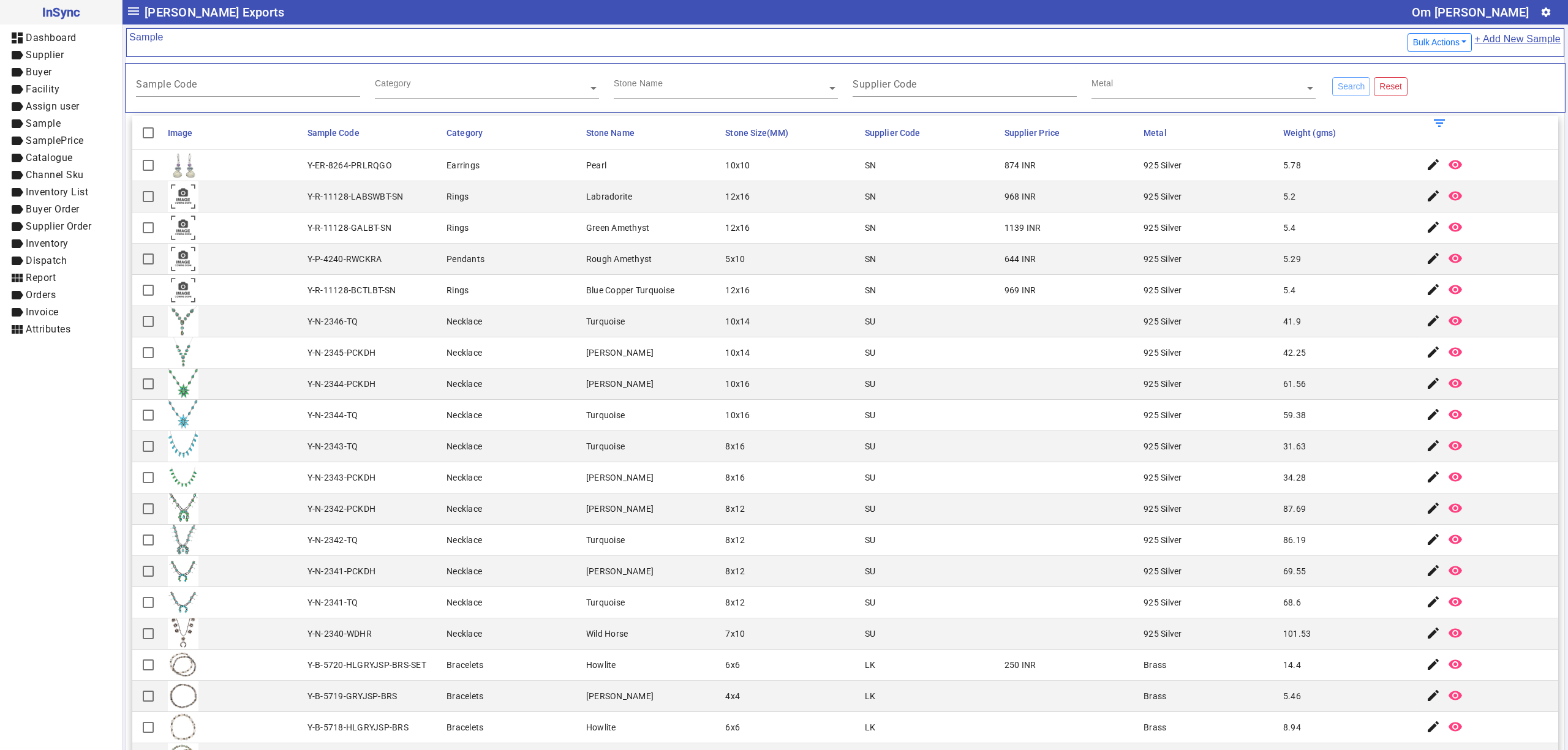
click at [287, 65] on div "Sample Code Category Stone Name Supplier Code Metal Search Reset" at bounding box center [845, 87] width 1440 height 49
click at [286, 81] on div "Sample Code" at bounding box center [248, 81] width 224 height 30
paste input "**********"
type input "**********"
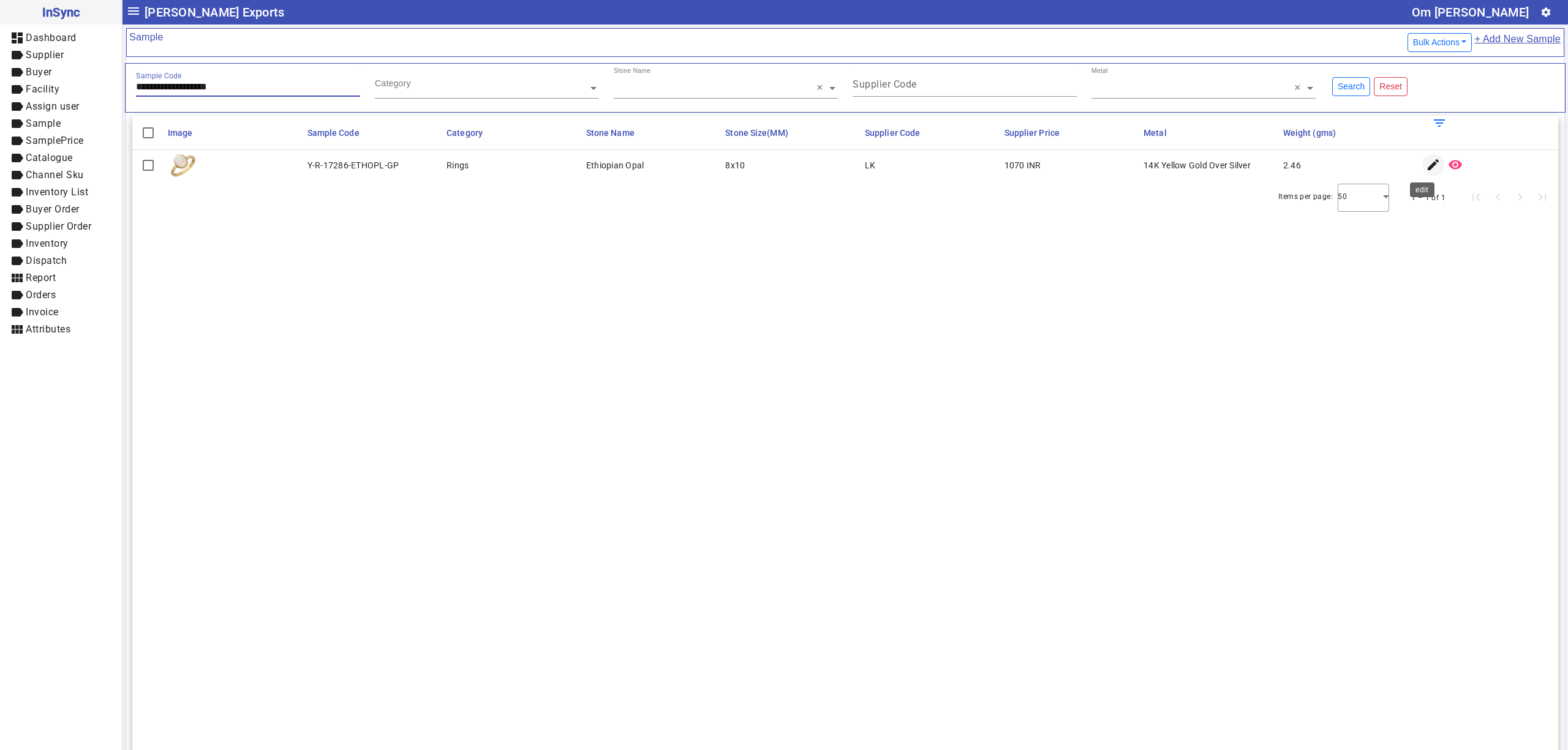
click at [1426, 168] on mat-icon "edit" at bounding box center [1433, 165] width 15 height 15
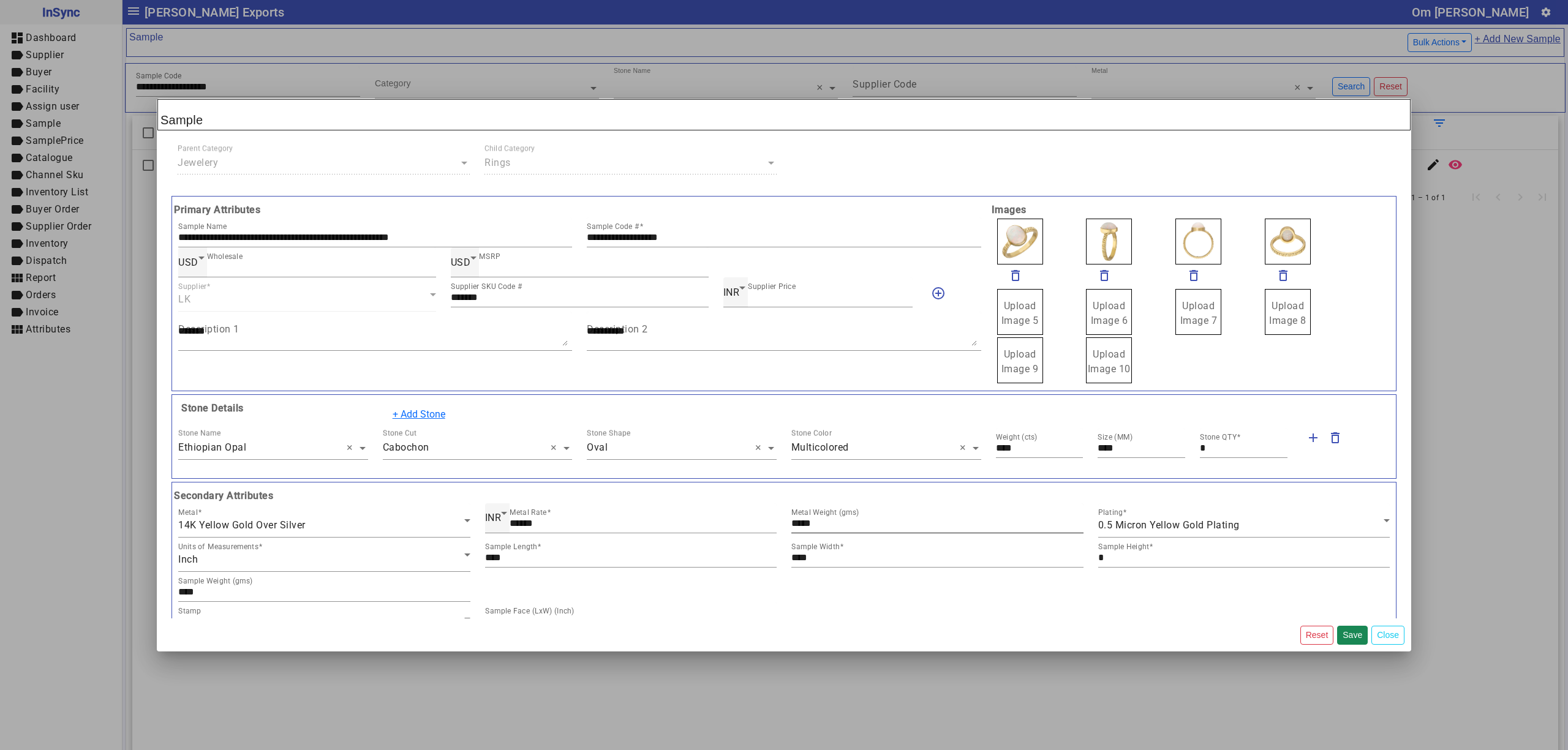
click at [801, 523] on input "*****" at bounding box center [937, 523] width 292 height 10
type input "****"
click at [1337, 626] on button "Save" at bounding box center [1353, 635] width 31 height 19
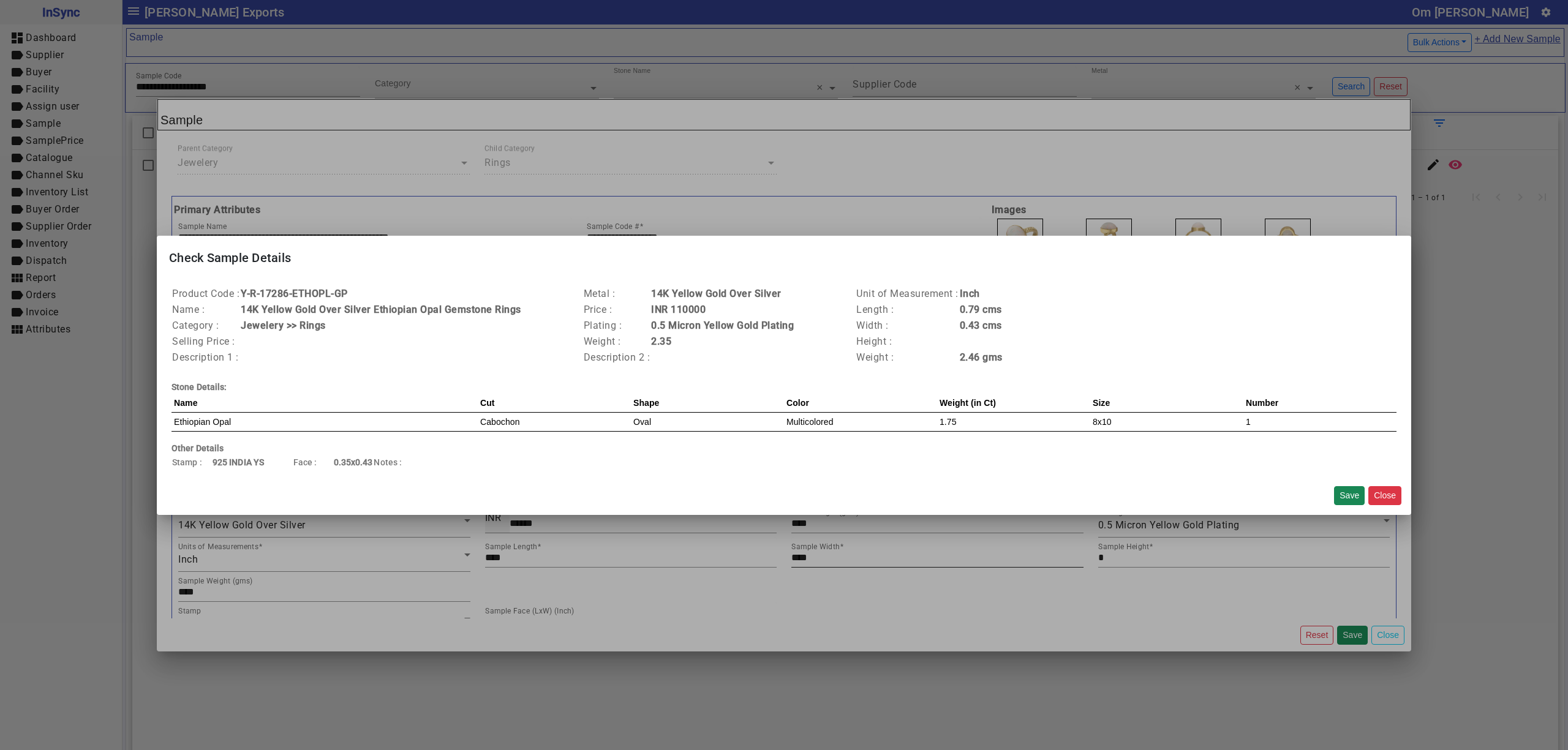
click at [1334, 486] on button "Save" at bounding box center [1349, 496] width 31 height 19
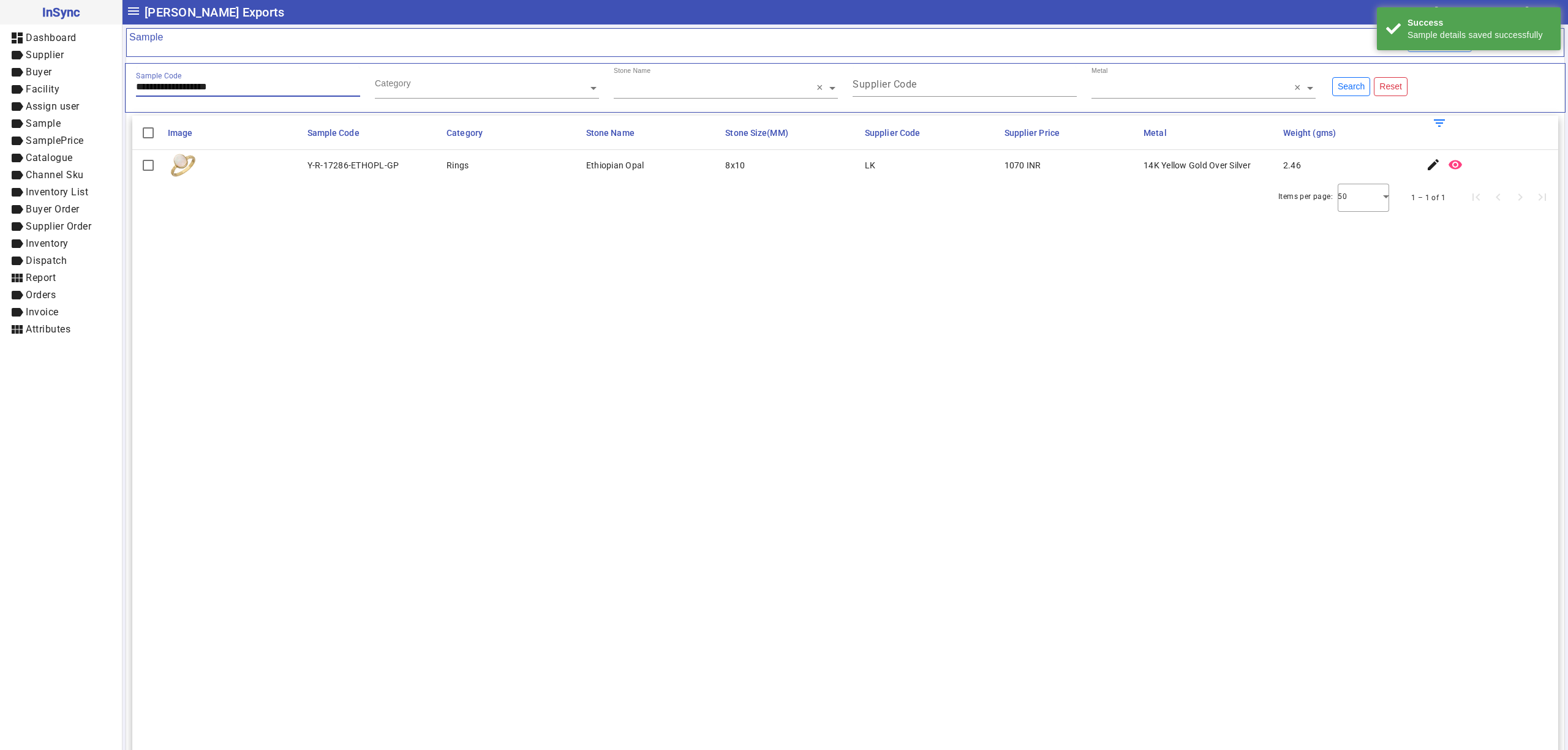
click at [316, 84] on input "**********" at bounding box center [248, 86] width 224 height 10
paste input "text"
type input "**********"
click at [1426, 163] on mat-icon "edit" at bounding box center [1433, 165] width 15 height 15
drag, startPoint x: 258, startPoint y: 86, endPoint x: 0, endPoint y: 86, distance: 258.0
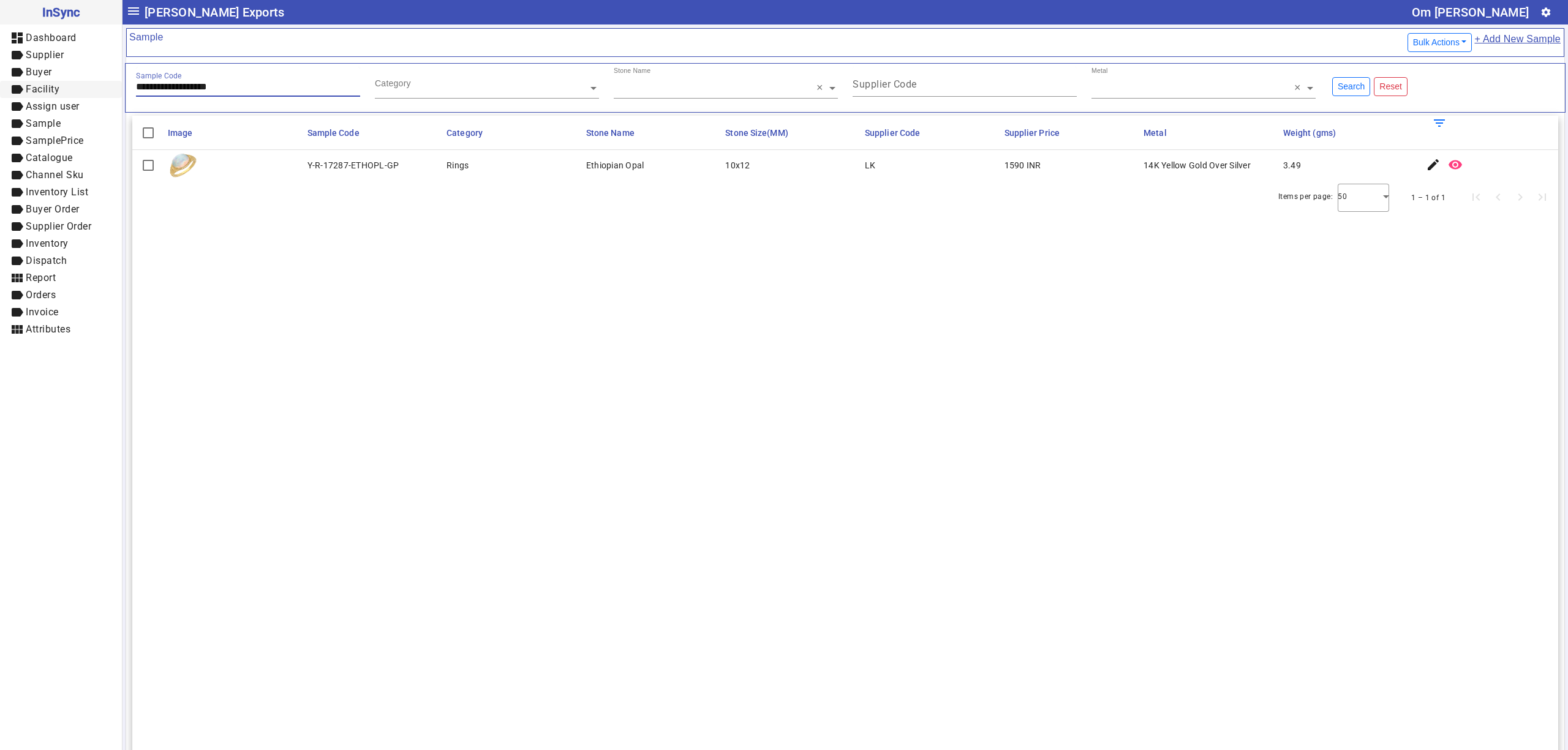
click at [0, 86] on mat-drawer-container "**********" at bounding box center [784, 375] width 1568 height 750
paste input "**"
type input "**********"
click at [1426, 168] on mat-icon "edit" at bounding box center [1433, 165] width 15 height 15
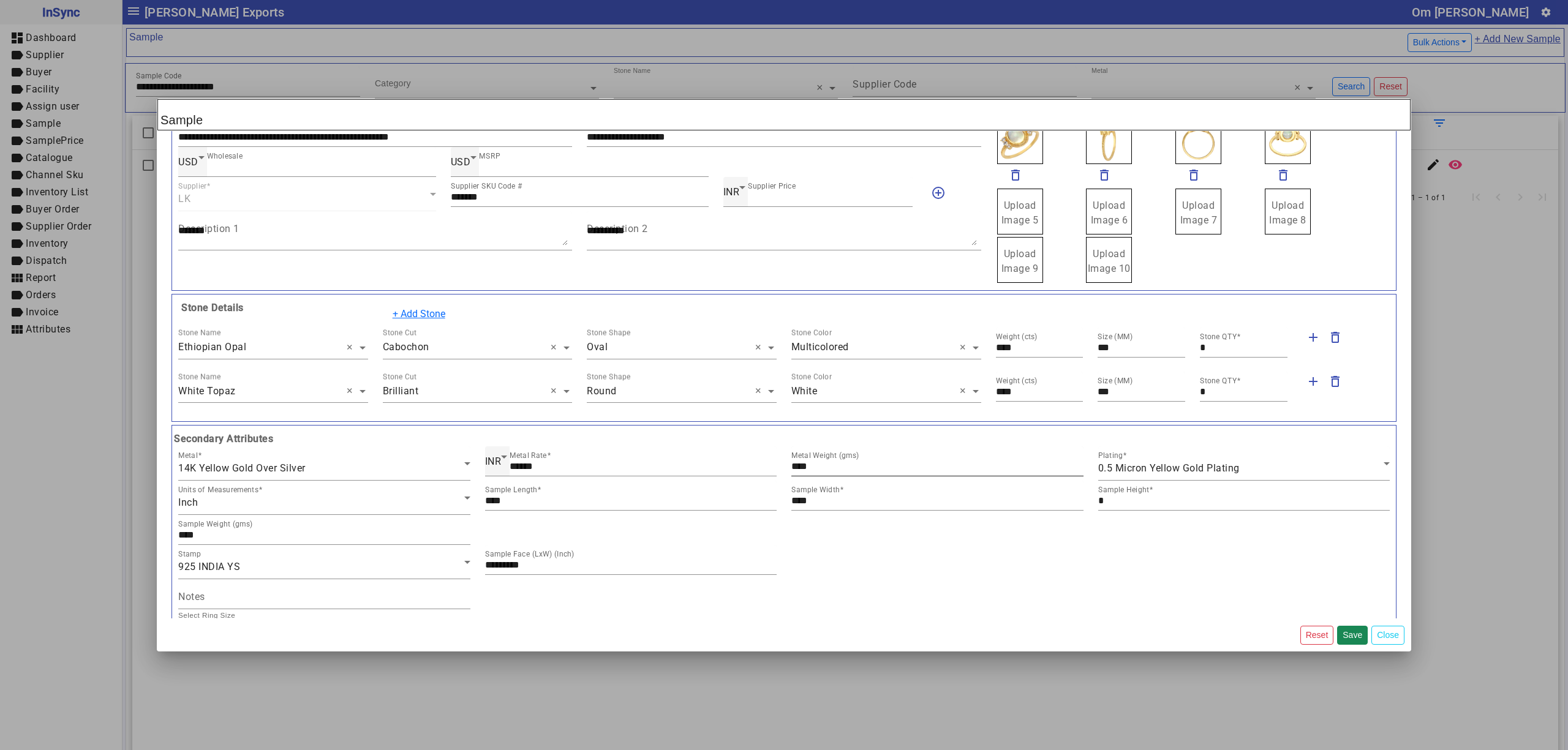
scroll to position [136, 0]
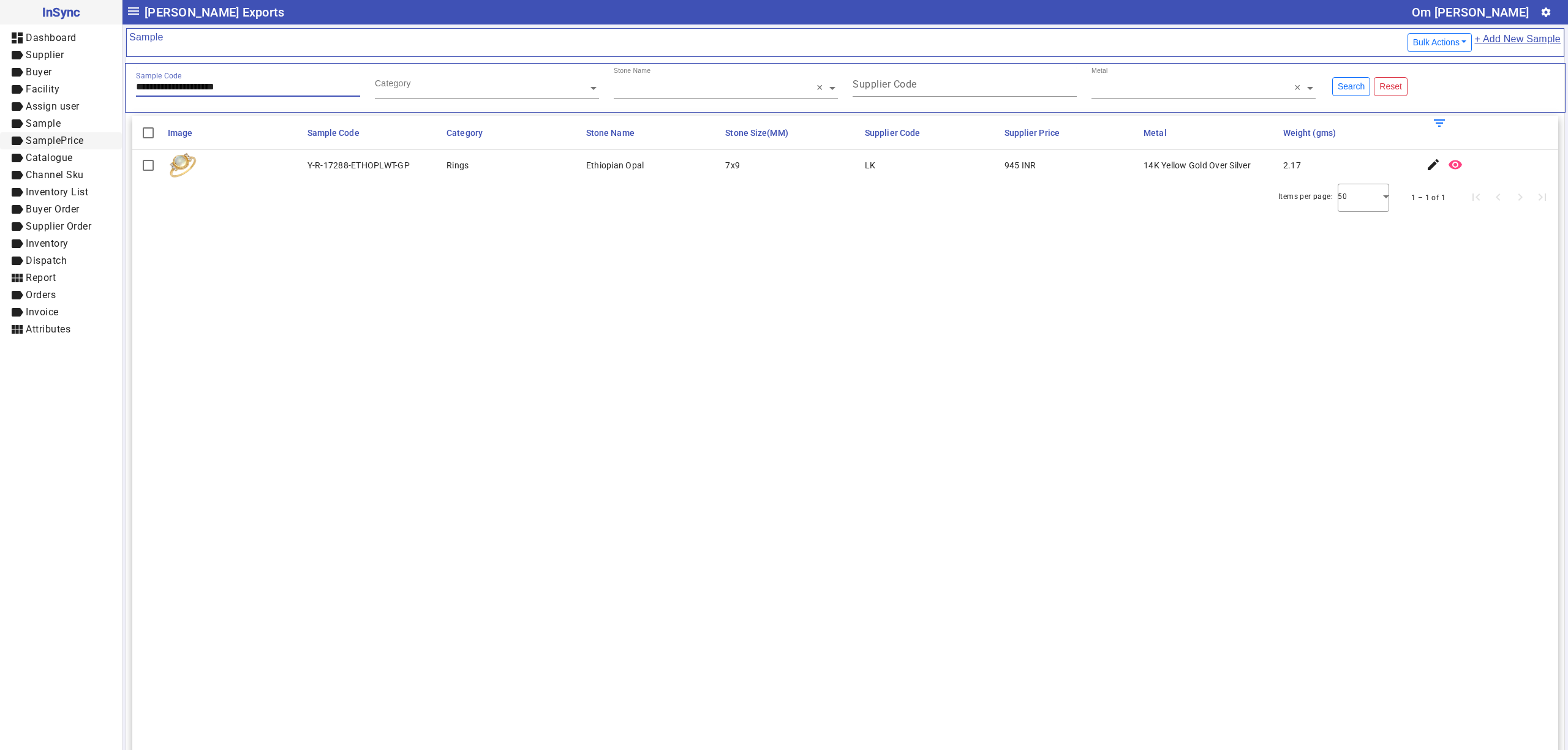
drag, startPoint x: 286, startPoint y: 85, endPoint x: 0, endPoint y: 133, distance: 290.0
click at [0, 133] on mat-drawer-container "**********" at bounding box center [784, 375] width 1568 height 750
paste input "text"
type input "**********"
click at [1426, 168] on mat-icon "edit" at bounding box center [1433, 165] width 15 height 15
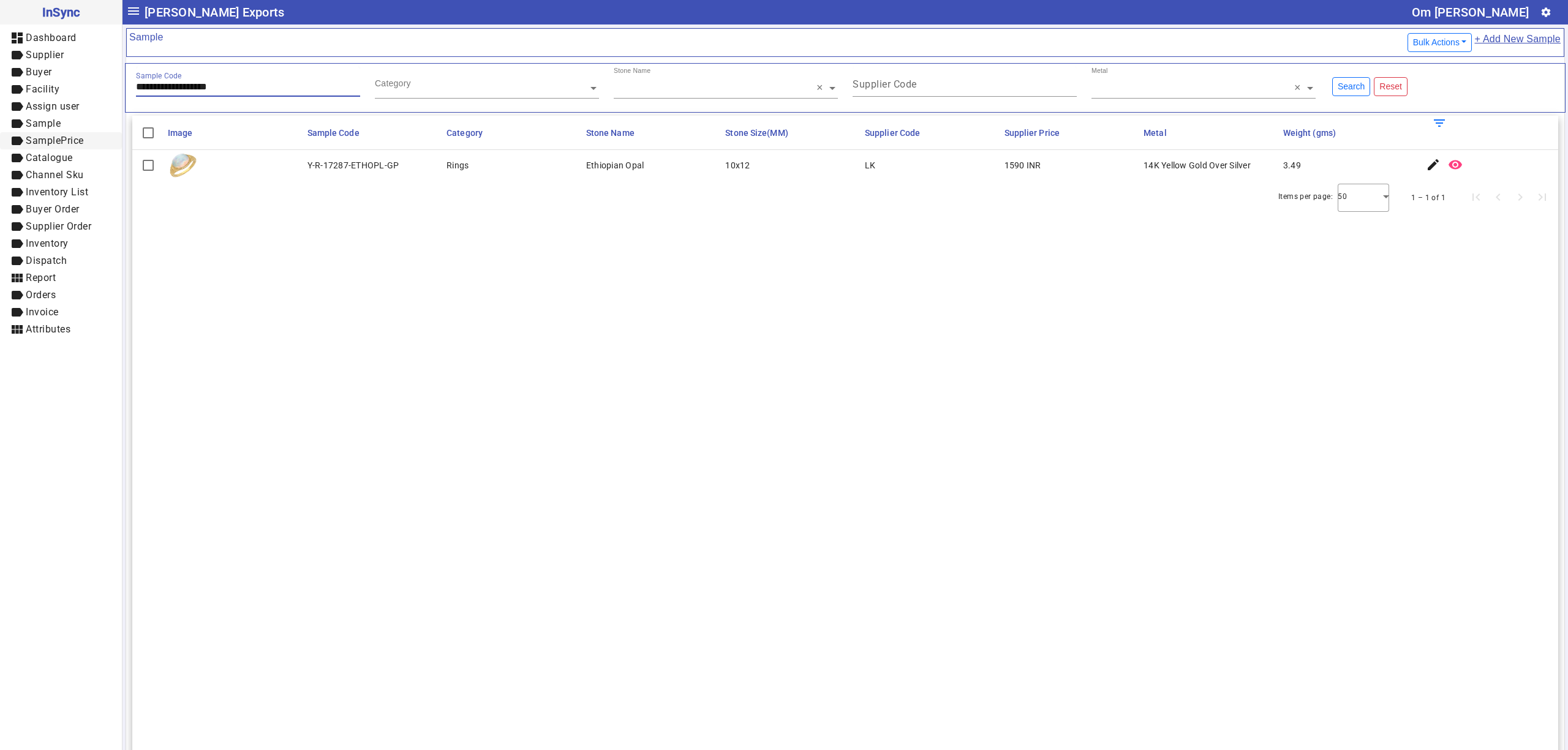
drag, startPoint x: 312, startPoint y: 90, endPoint x: 0, endPoint y: 138, distance: 315.7
click at [0, 138] on mat-drawer-container "**********" at bounding box center [784, 375] width 1568 height 750
paste input "text"
type input "**********"
click at [1419, 153] on span "button" at bounding box center [1433, 165] width 29 height 29
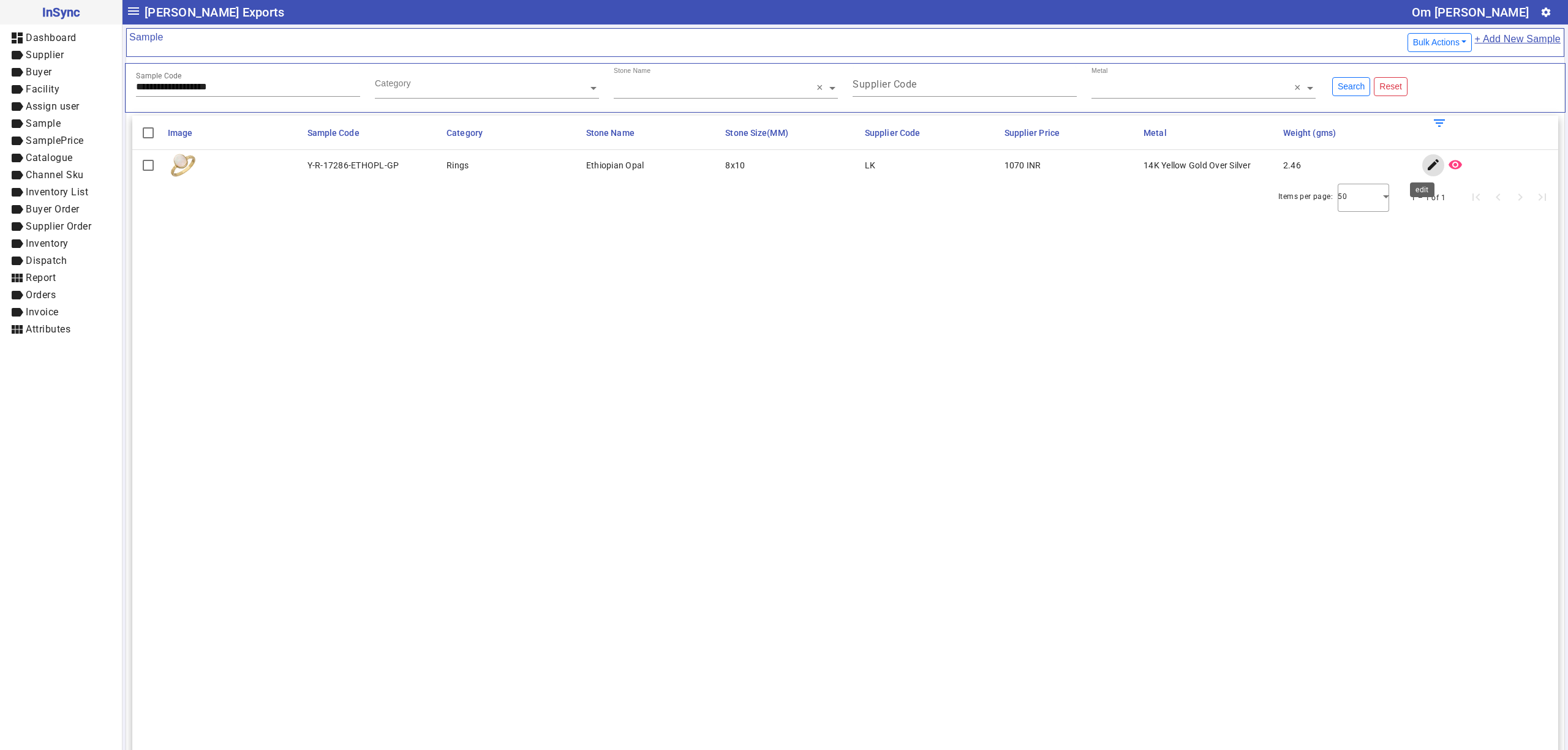
click at [1426, 164] on mat-icon "edit" at bounding box center [1433, 165] width 15 height 15
click at [70, 118] on span "label Sample" at bounding box center [61, 124] width 103 height 15
drag, startPoint x: 268, startPoint y: 89, endPoint x: 0, endPoint y: 81, distance: 268.1
click at [0, 81] on mat-drawer-container "**********" at bounding box center [784, 375] width 1568 height 750
paste input "text"
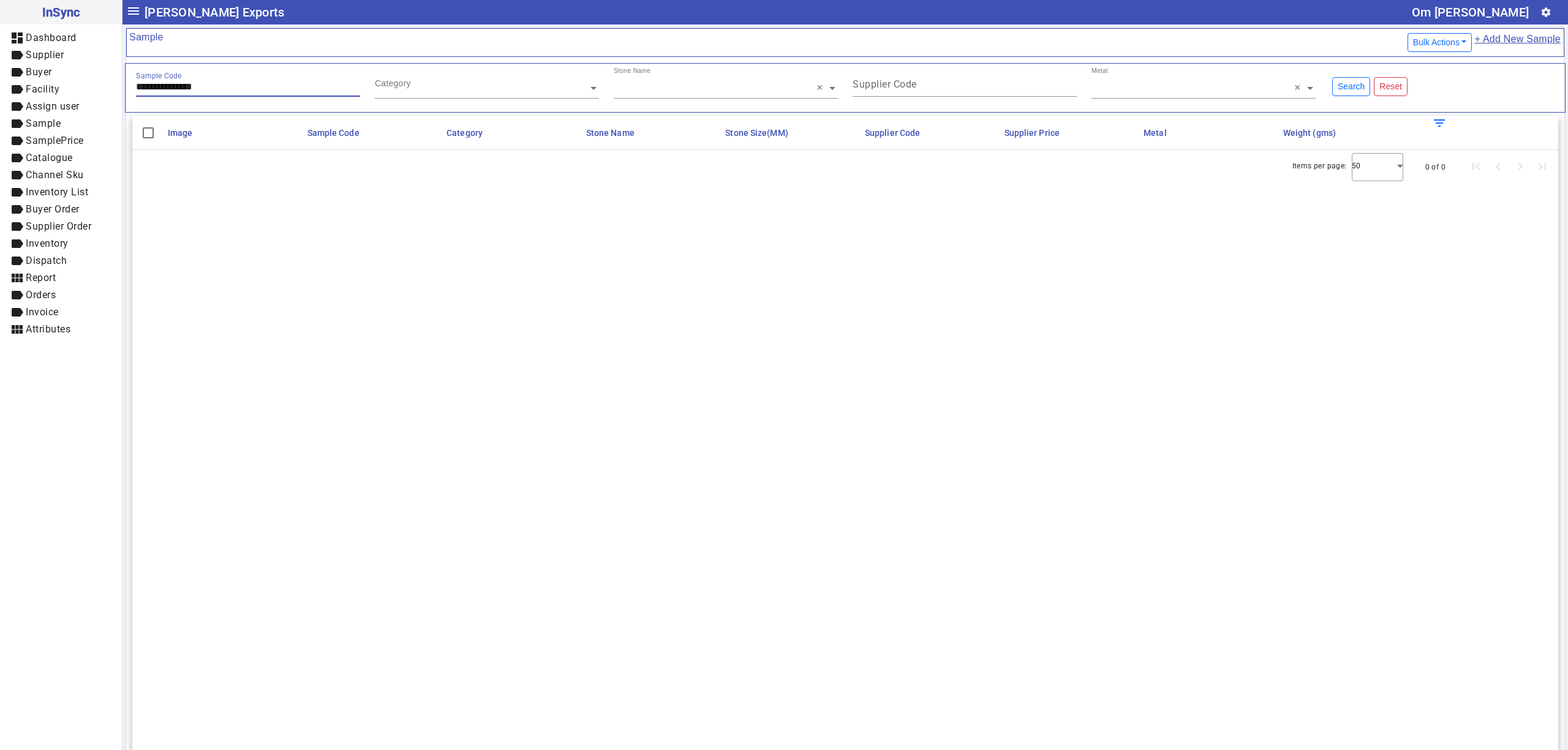
paste input "****"
type input "**********"
click at [1426, 170] on mat-icon "edit" at bounding box center [1433, 165] width 15 height 15
click at [81, 118] on span "label Sample" at bounding box center [61, 124] width 103 height 15
click at [70, 135] on span "SamplePrice" at bounding box center [54, 140] width 58 height 12
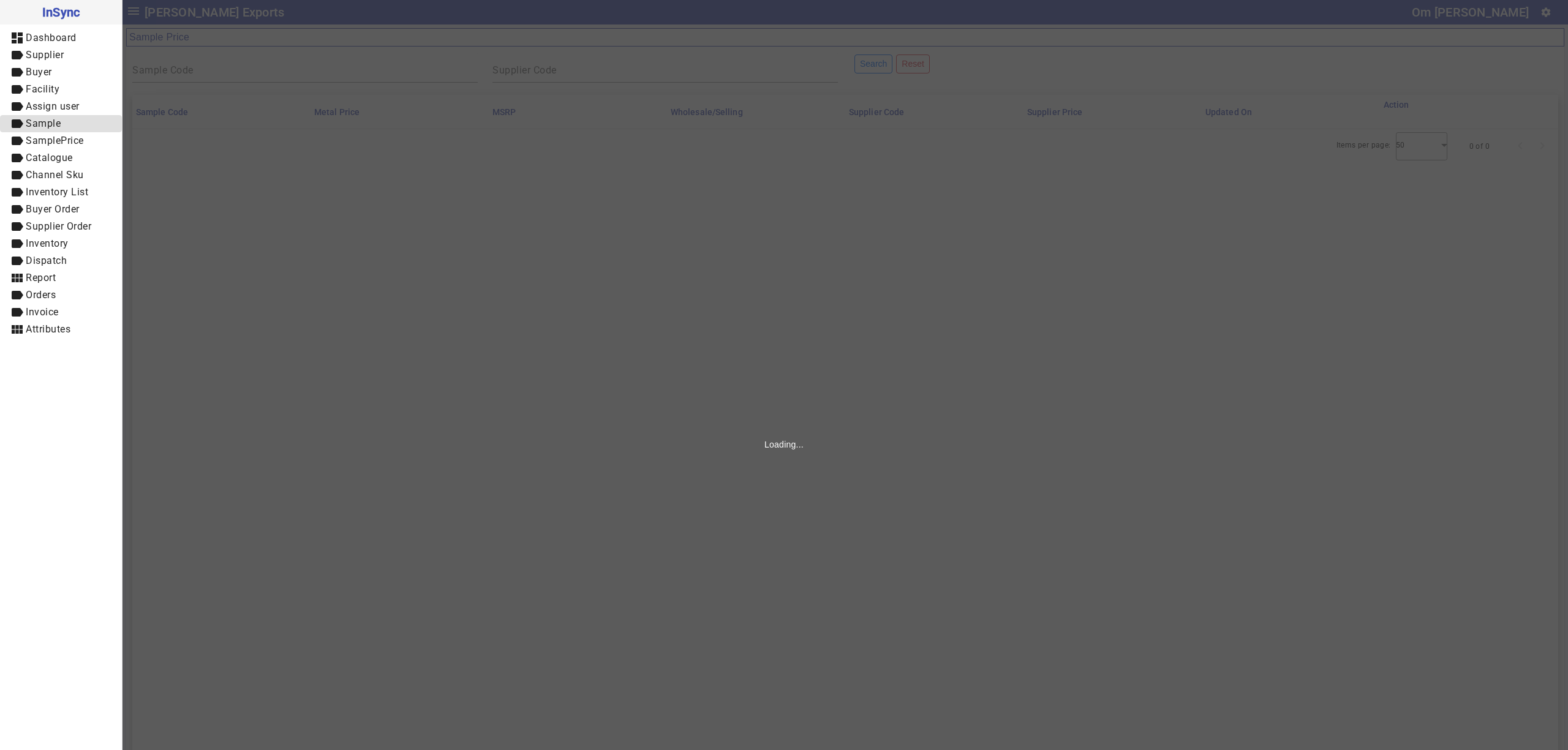
click at [67, 120] on span "label Sample" at bounding box center [61, 124] width 103 height 15
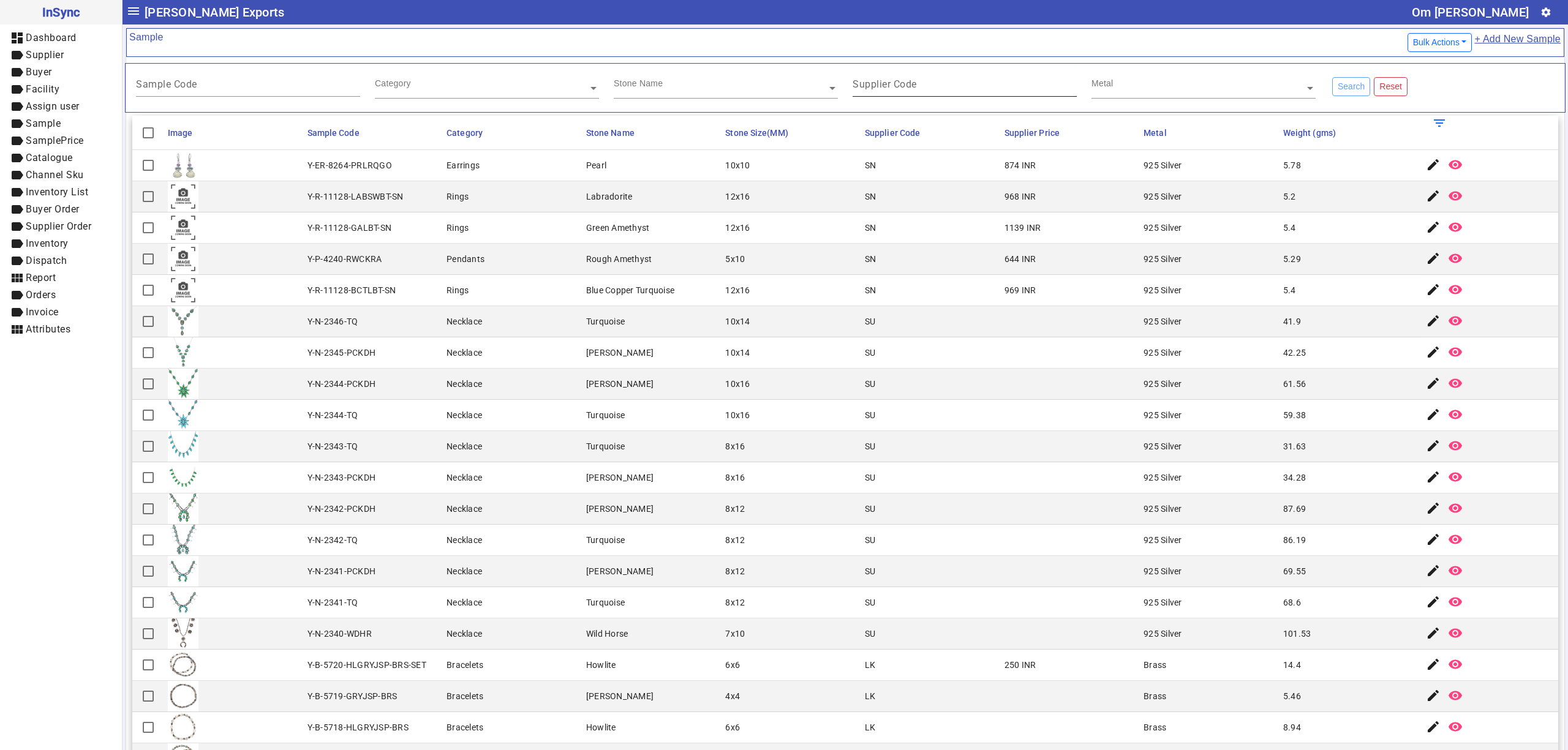
click at [907, 82] on mat-label "Supplier Code" at bounding box center [885, 84] width 64 height 12
click at [907, 82] on input "Supplier Code" at bounding box center [965, 86] width 224 height 10
click at [673, 79] on div "Stone Name" at bounding box center [720, 74] width 213 height 14
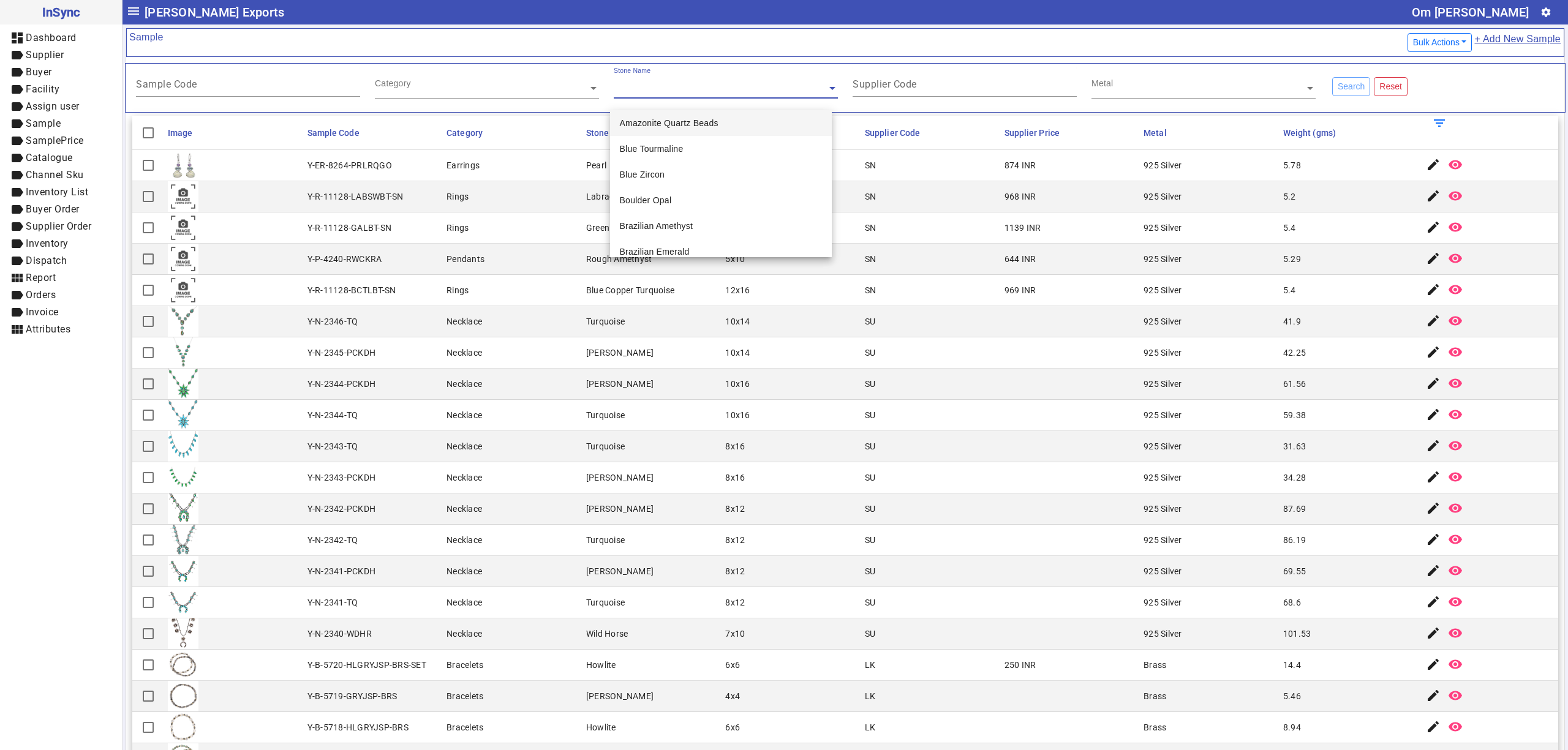
click at [451, 77] on div "Category" at bounding box center [481, 74] width 213 height 14
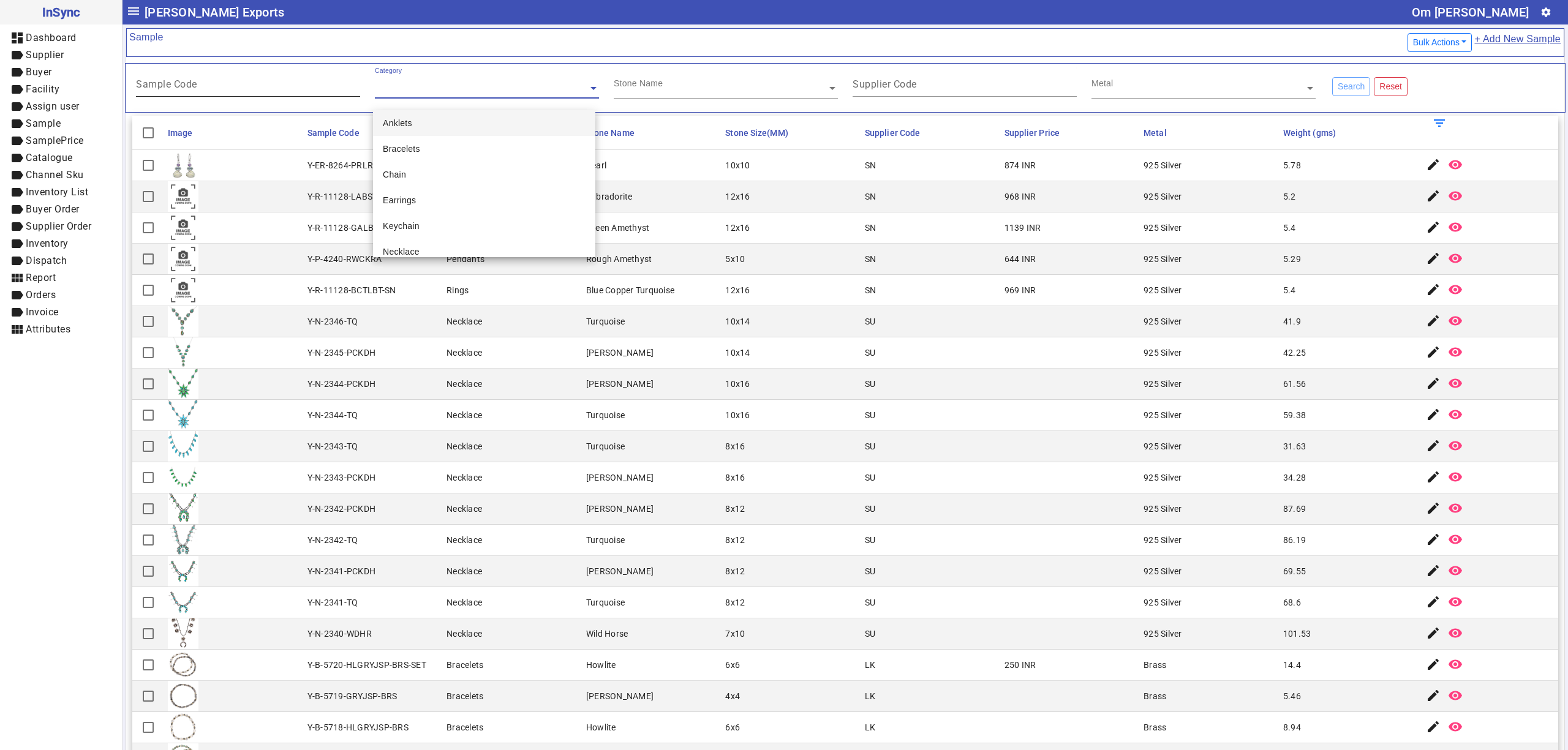
click at [278, 77] on div "Sample Code" at bounding box center [248, 81] width 224 height 30
click at [245, 131] on mat-header-cell "Image" at bounding box center [234, 133] width 140 height 35
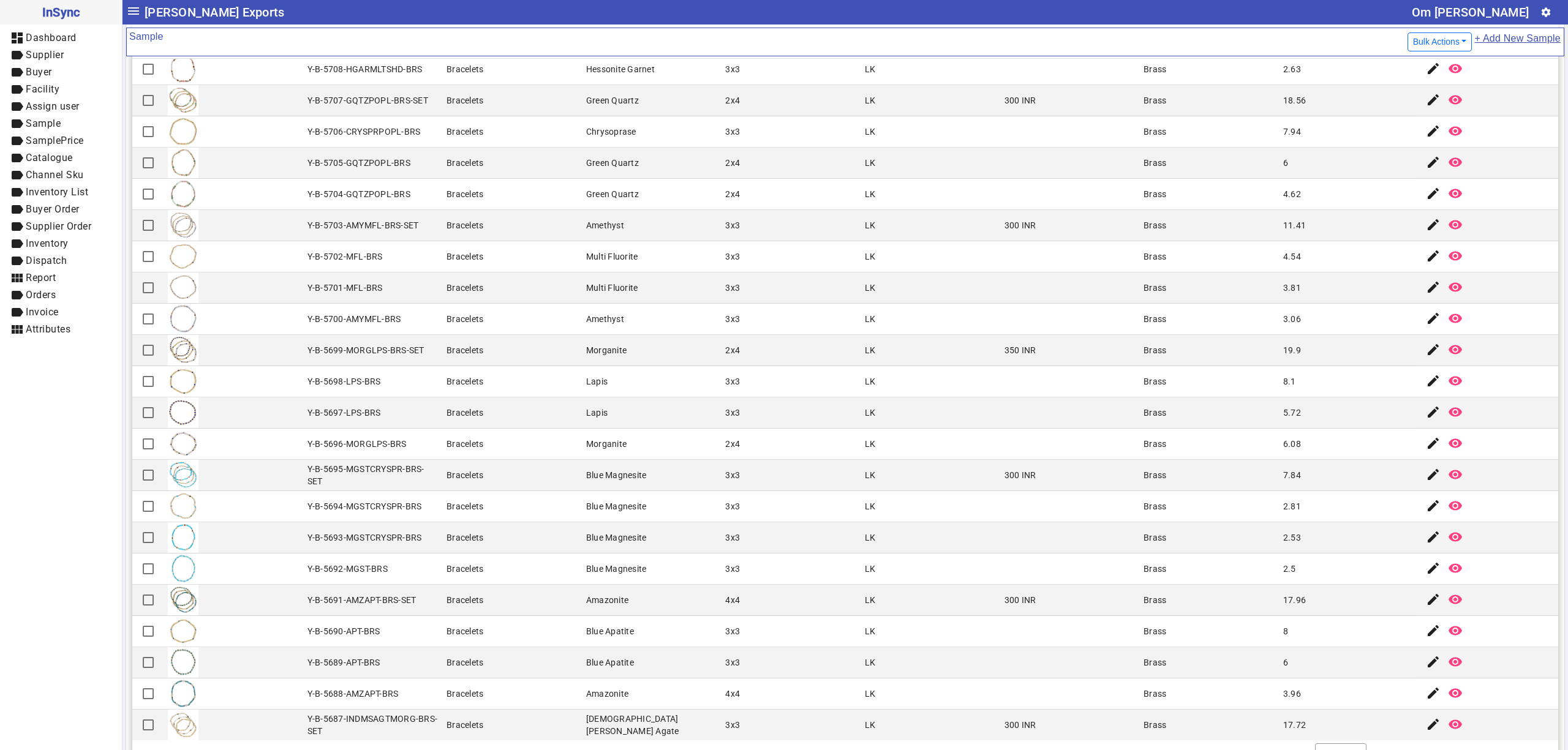
scroll to position [131, 0]
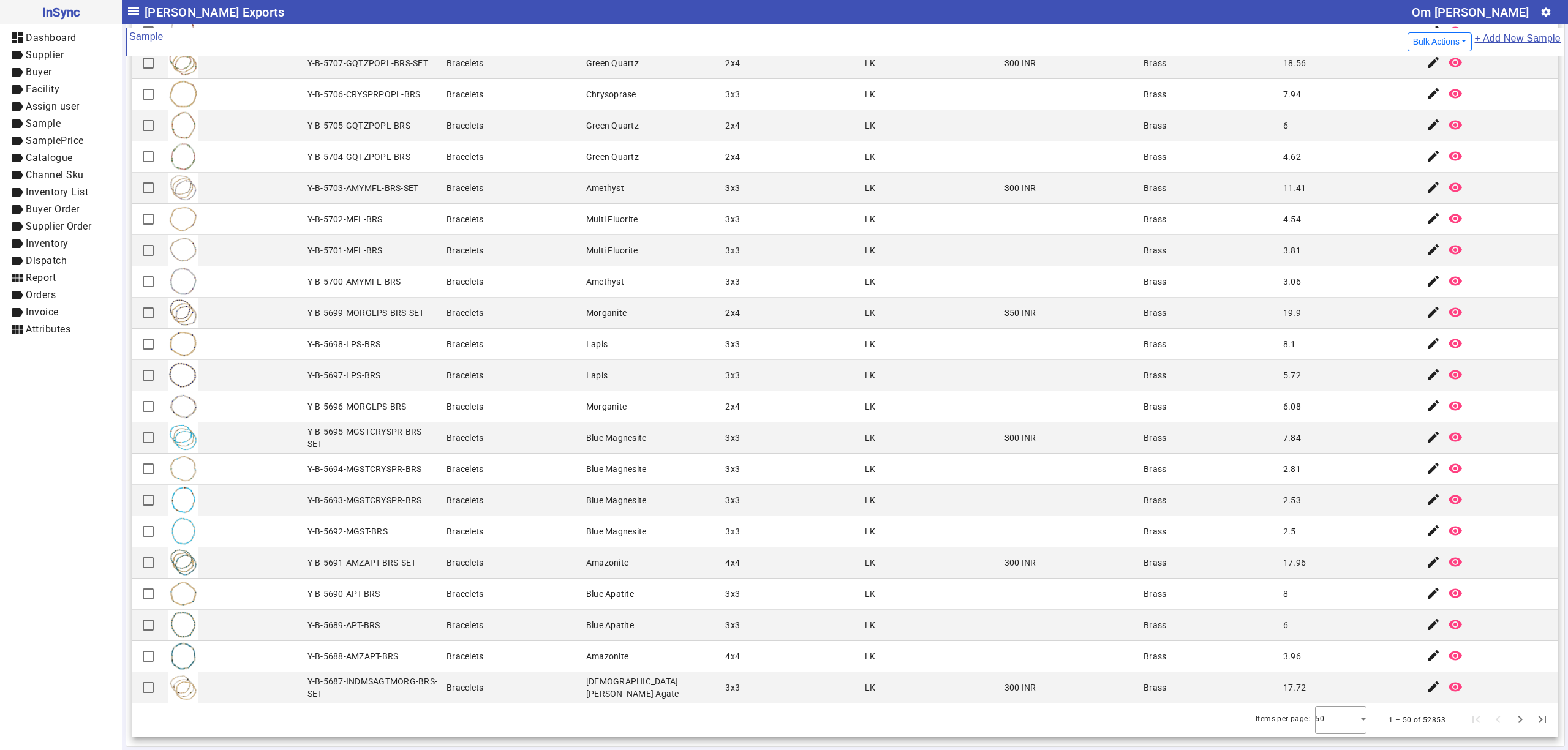
click at [449, 298] on mat-cell "Bracelets" at bounding box center [513, 313] width 140 height 31
click at [527, 85] on mat-cell "Bracelets" at bounding box center [513, 94] width 140 height 31
click at [632, 165] on mat-cell "Green Quartz" at bounding box center [652, 157] width 140 height 31
click at [35, 329] on span "Attributes" at bounding box center [48, 329] width 45 height 12
click at [37, 329] on span "Attributes" at bounding box center [48, 329] width 45 height 12
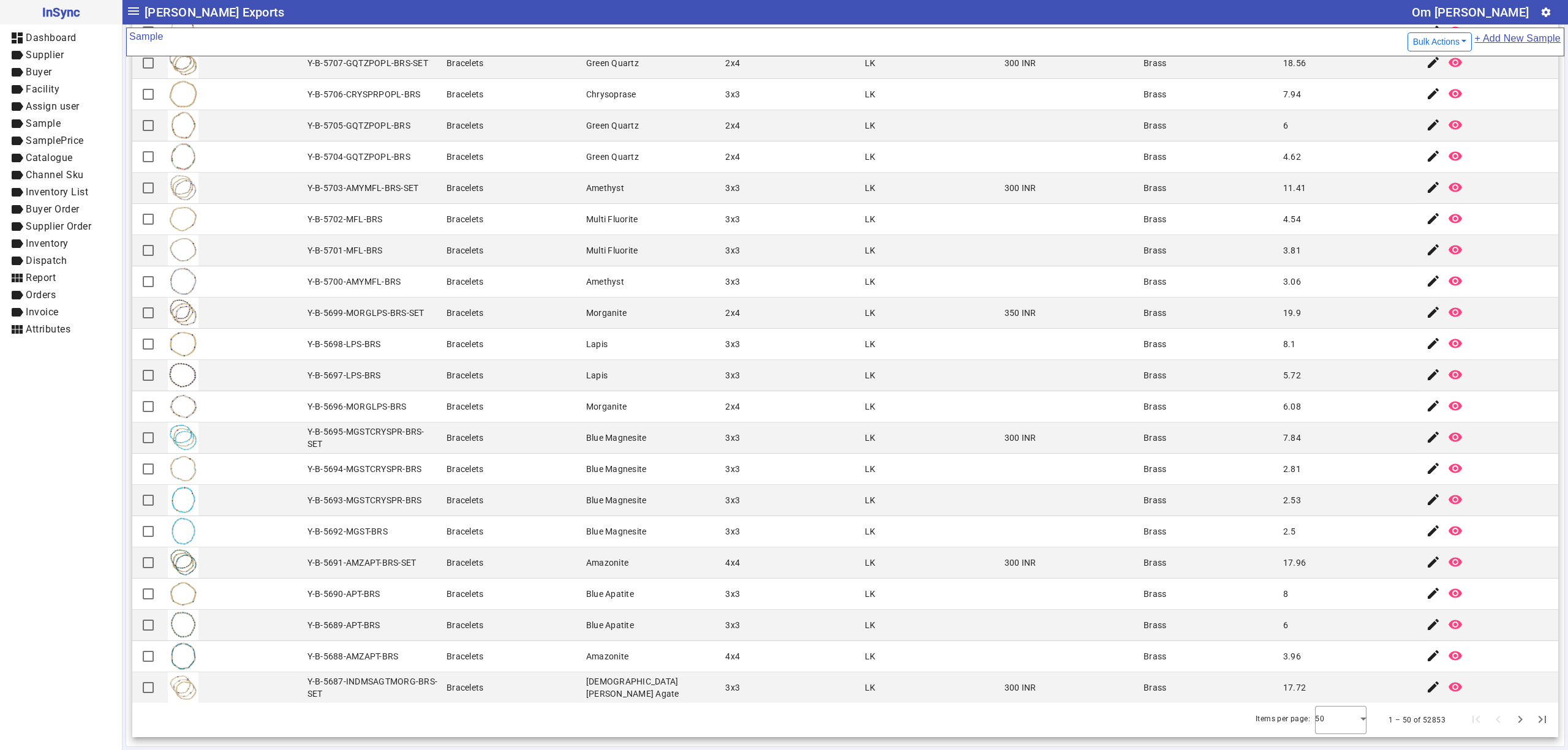
click at [545, 167] on mat-cell "Bracelets" at bounding box center [513, 157] width 140 height 31
click at [609, 506] on mat-cell "Blue Magnesite" at bounding box center [652, 500] width 140 height 31
click at [290, 468] on mat-cell at bounding box center [234, 469] width 140 height 31
